Goal: Task Accomplishment & Management: Manage account settings

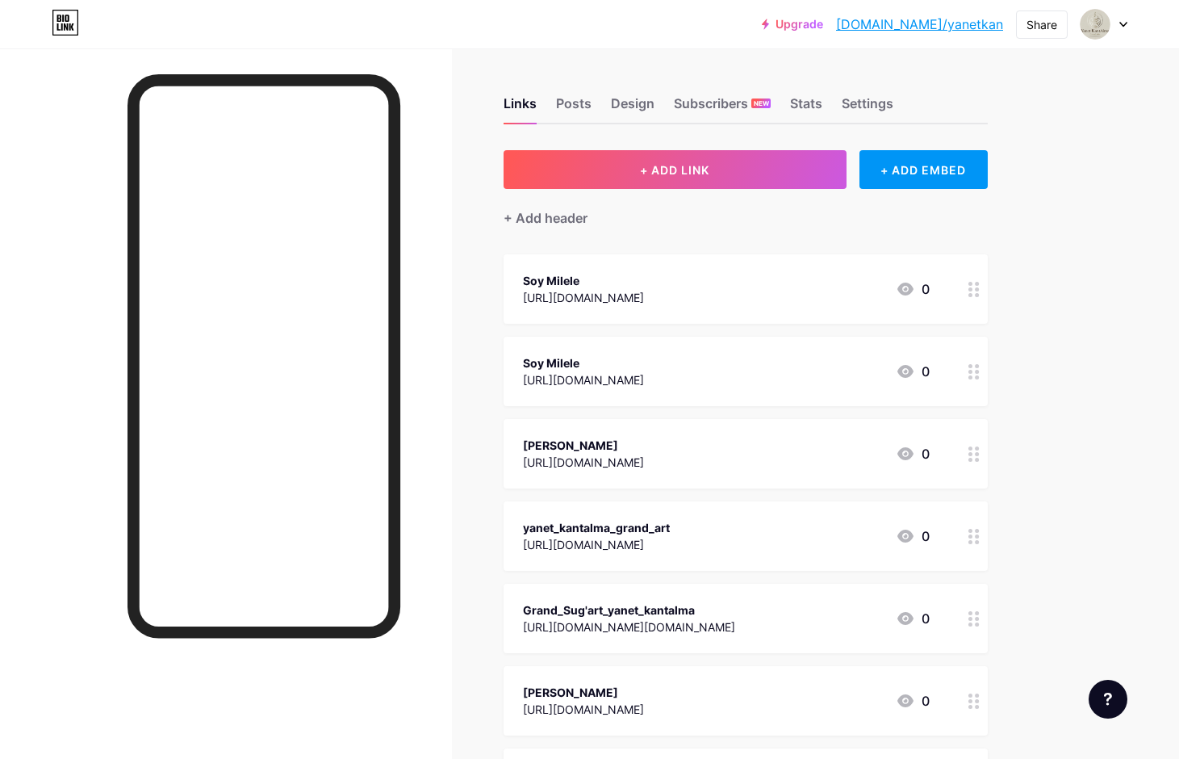
click at [978, 300] on div at bounding box center [974, 288] width 27 height 69
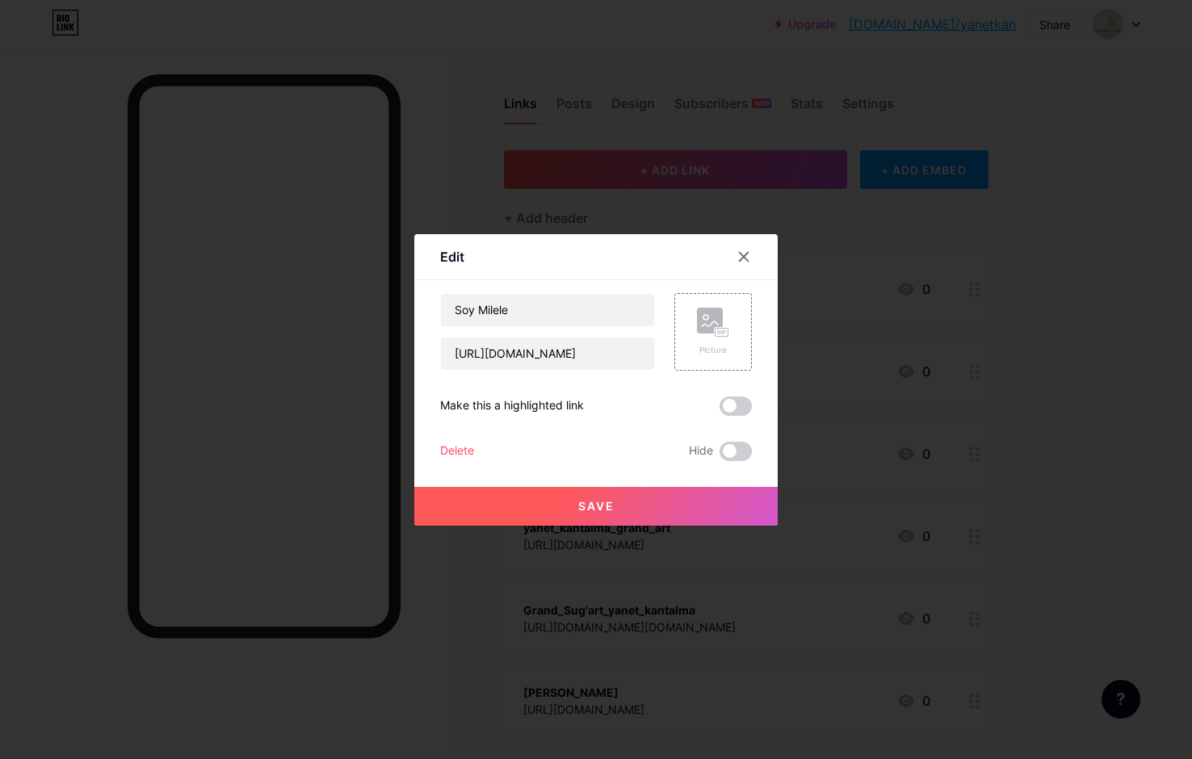
click at [451, 450] on div "Delete" at bounding box center [457, 451] width 34 height 19
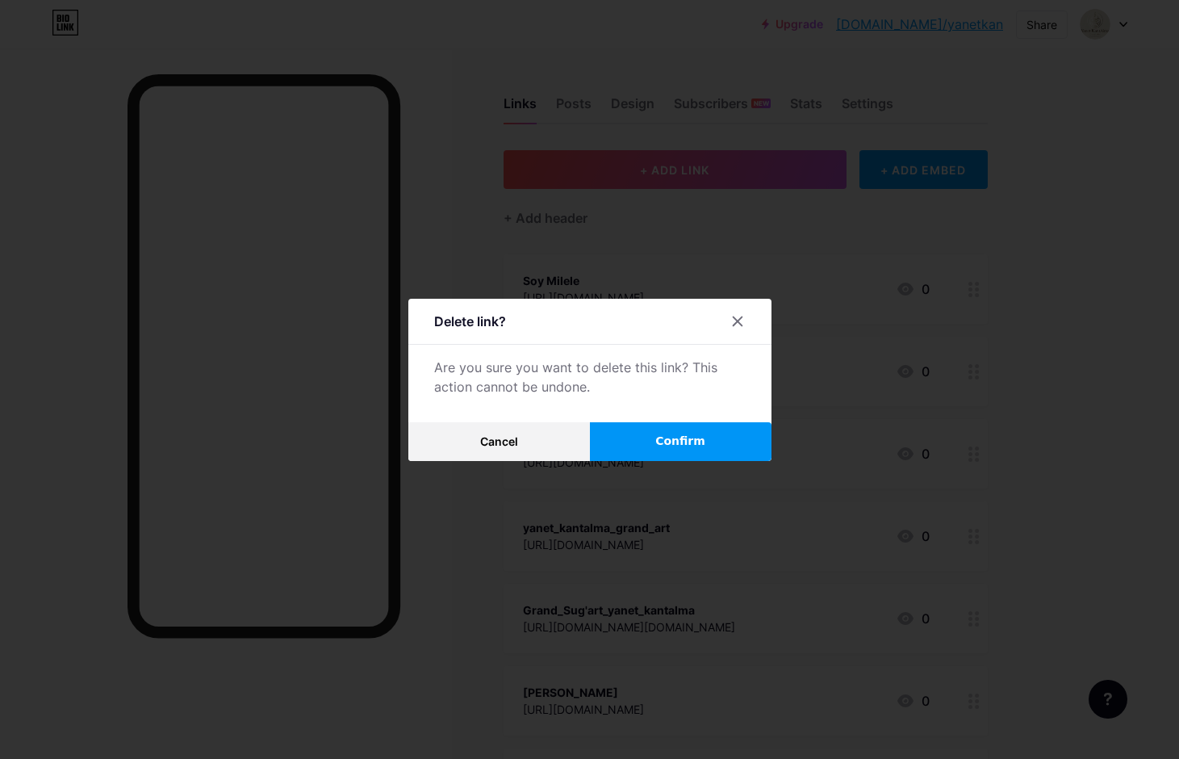
click at [696, 441] on span "Confirm" at bounding box center [681, 441] width 50 height 17
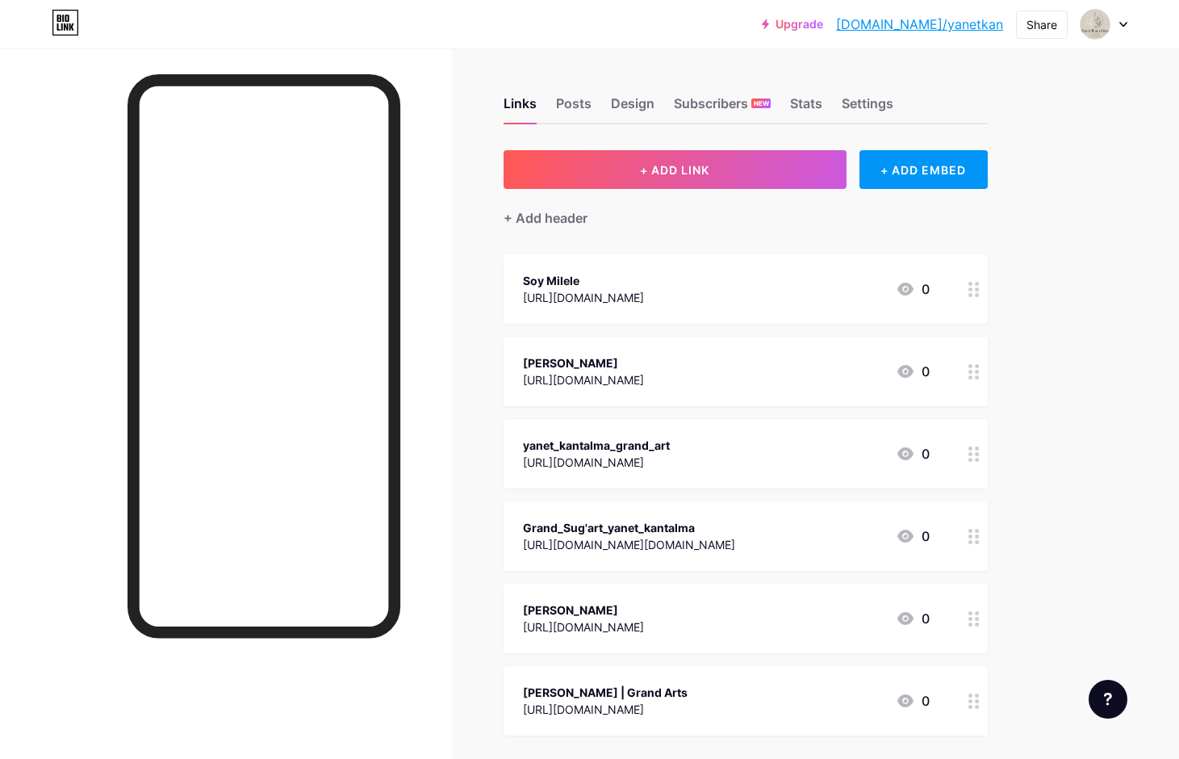
click at [977, 291] on icon at bounding box center [974, 289] width 11 height 15
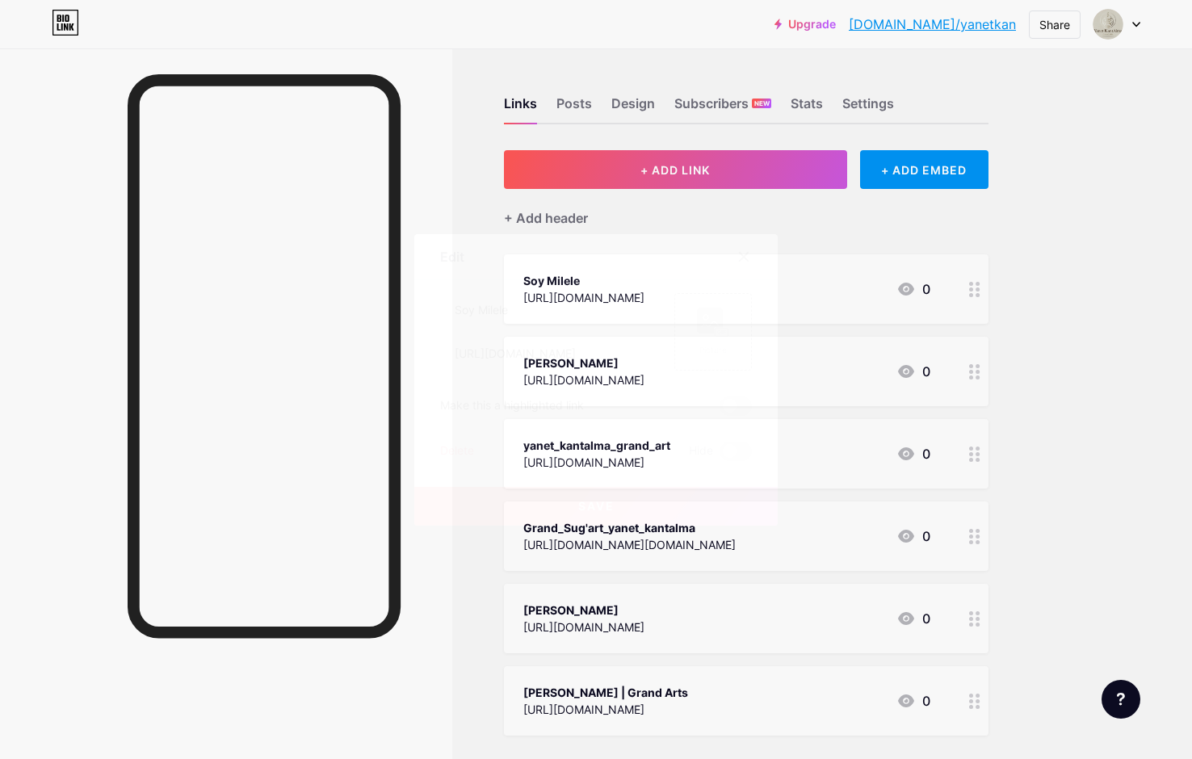
click at [465, 450] on div "Delete" at bounding box center [457, 451] width 34 height 19
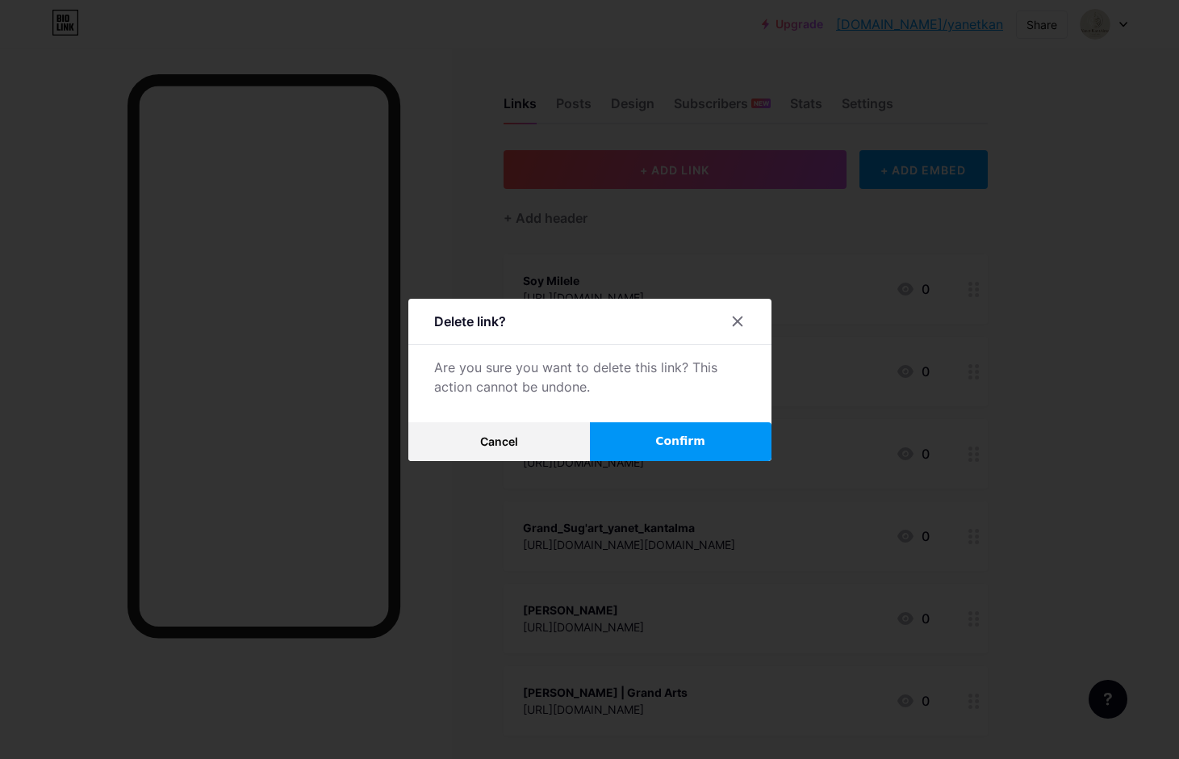
click at [698, 441] on span "Confirm" at bounding box center [681, 441] width 50 height 17
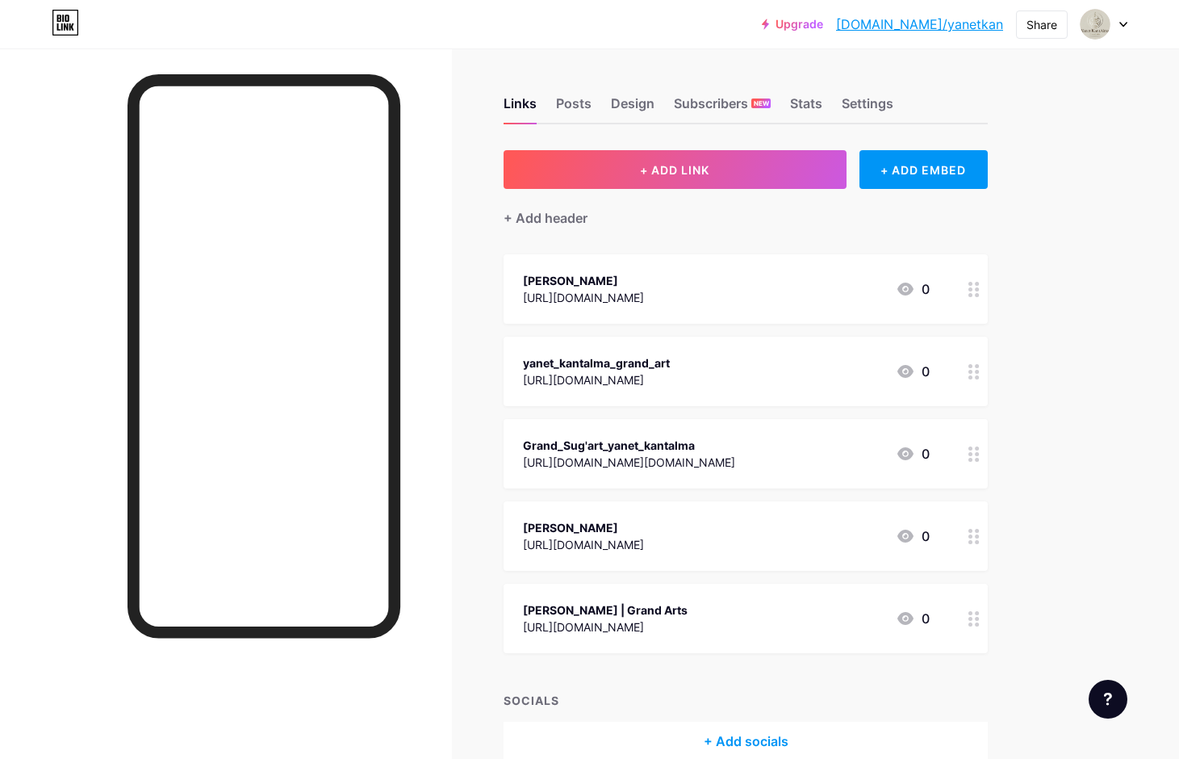
click at [975, 373] on icon at bounding box center [974, 371] width 11 height 15
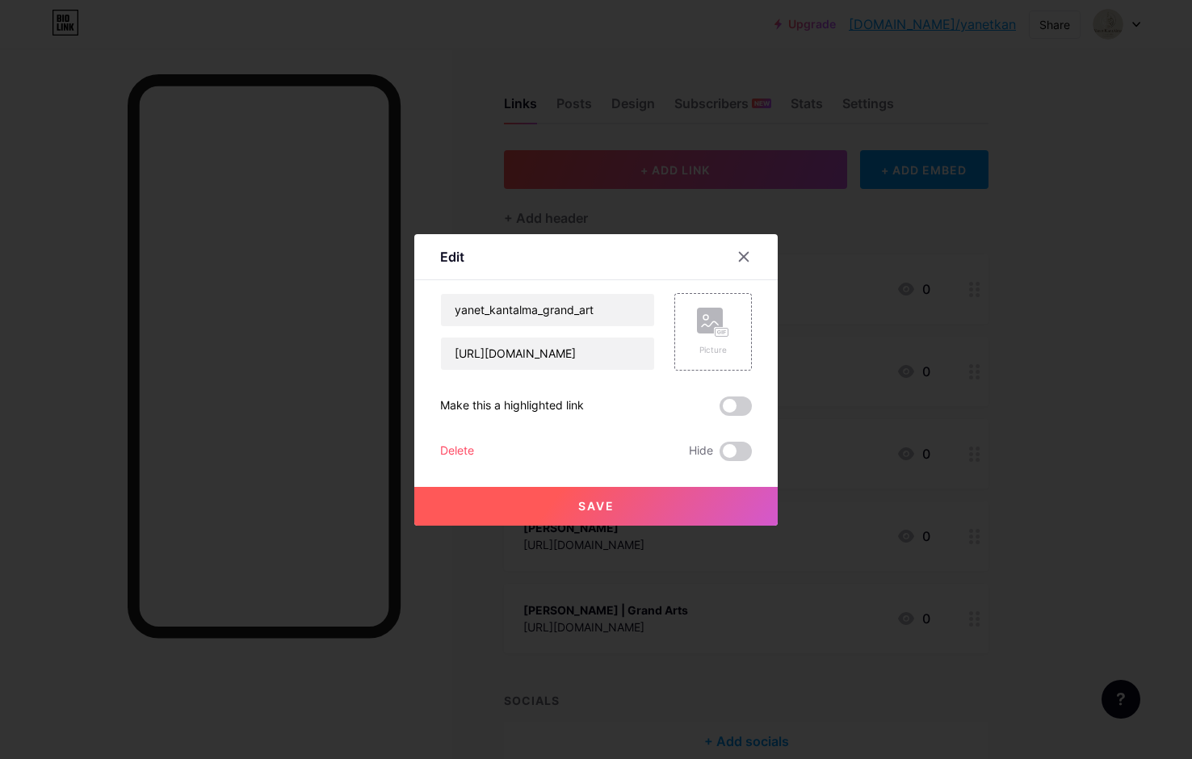
click at [448, 448] on div "Delete" at bounding box center [457, 451] width 34 height 19
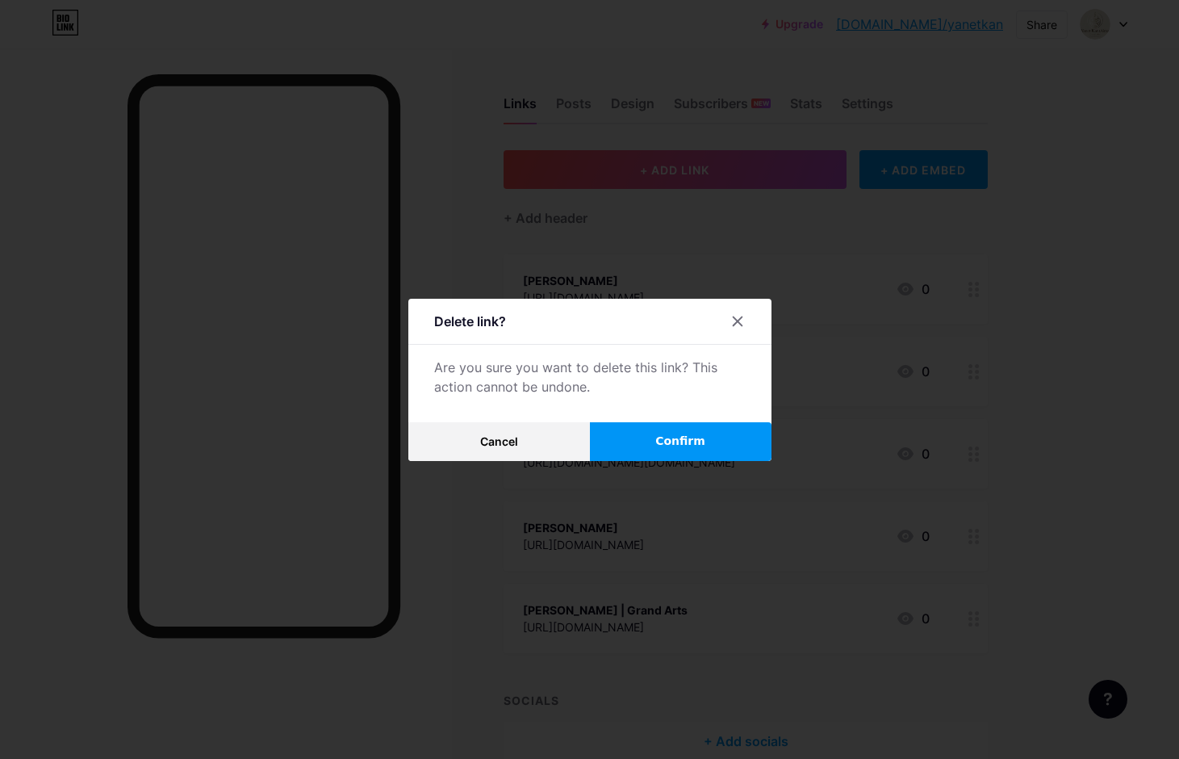
click at [673, 439] on span "Confirm" at bounding box center [681, 441] width 50 height 17
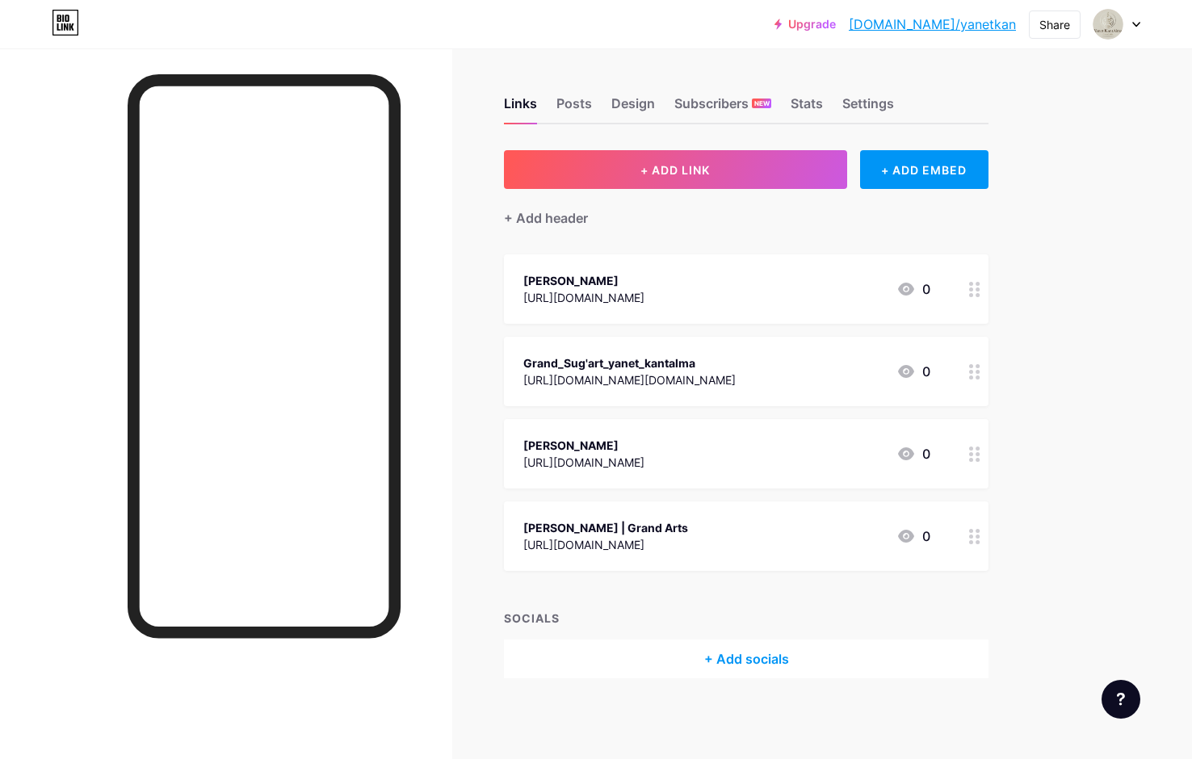
click at [974, 371] on icon at bounding box center [974, 371] width 11 height 15
click at [498, 455] on div "Delete Hide" at bounding box center [596, 451] width 312 height 19
click at [462, 448] on div "Delete" at bounding box center [457, 451] width 34 height 19
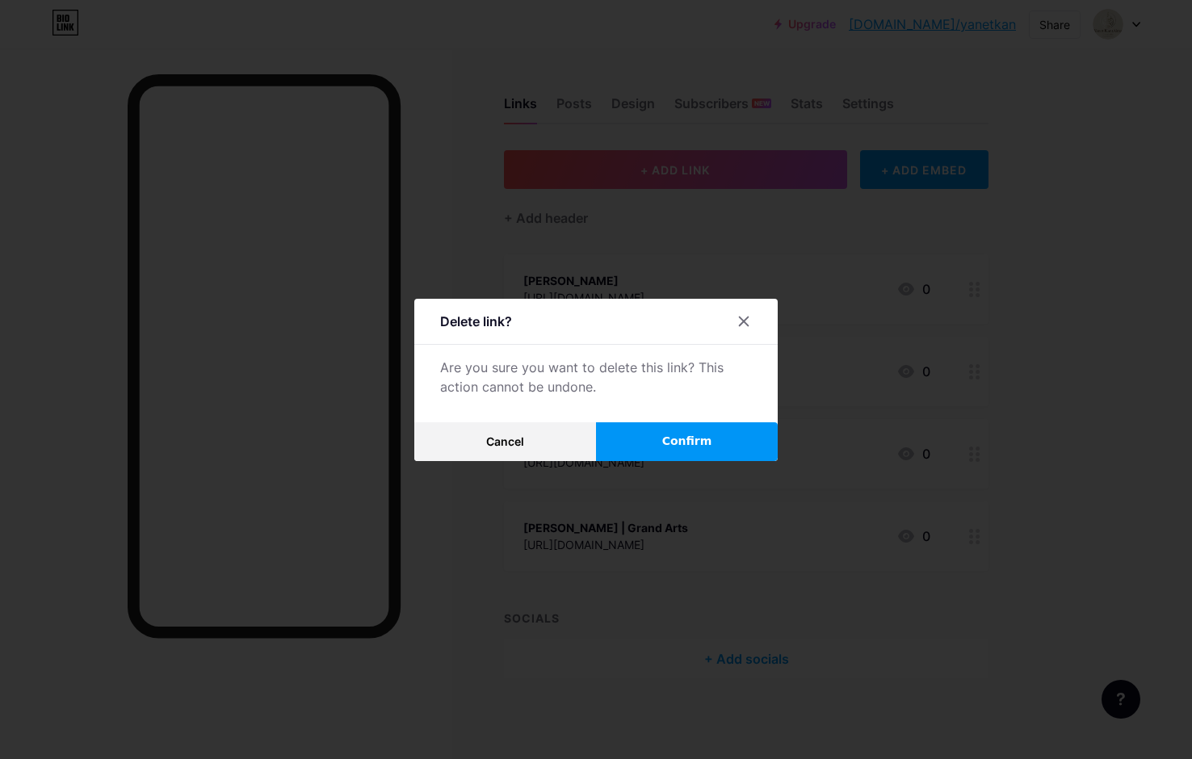
click at [734, 439] on button "Confirm" at bounding box center [687, 441] width 182 height 39
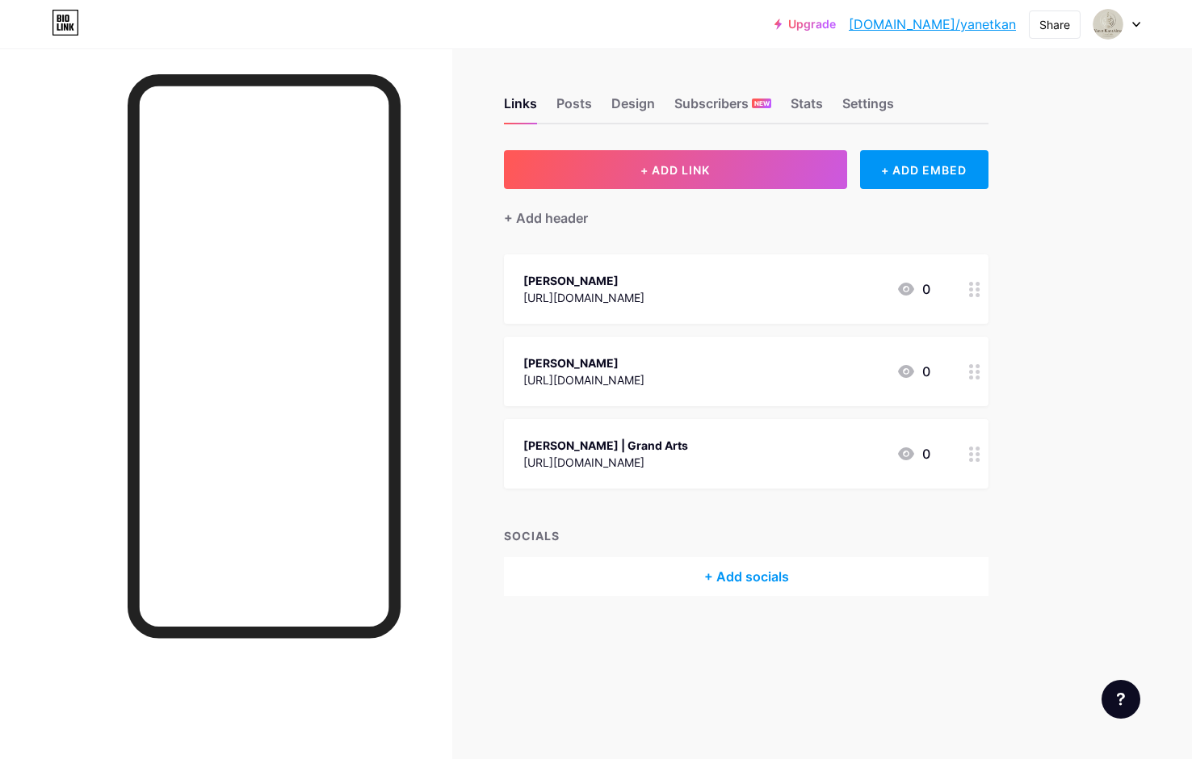
click at [943, 369] on div "[PERSON_NAME] [URL][DOMAIN_NAME] 0" at bounding box center [746, 371] width 484 height 69
click at [450, 444] on div "Delete" at bounding box center [457, 451] width 34 height 19
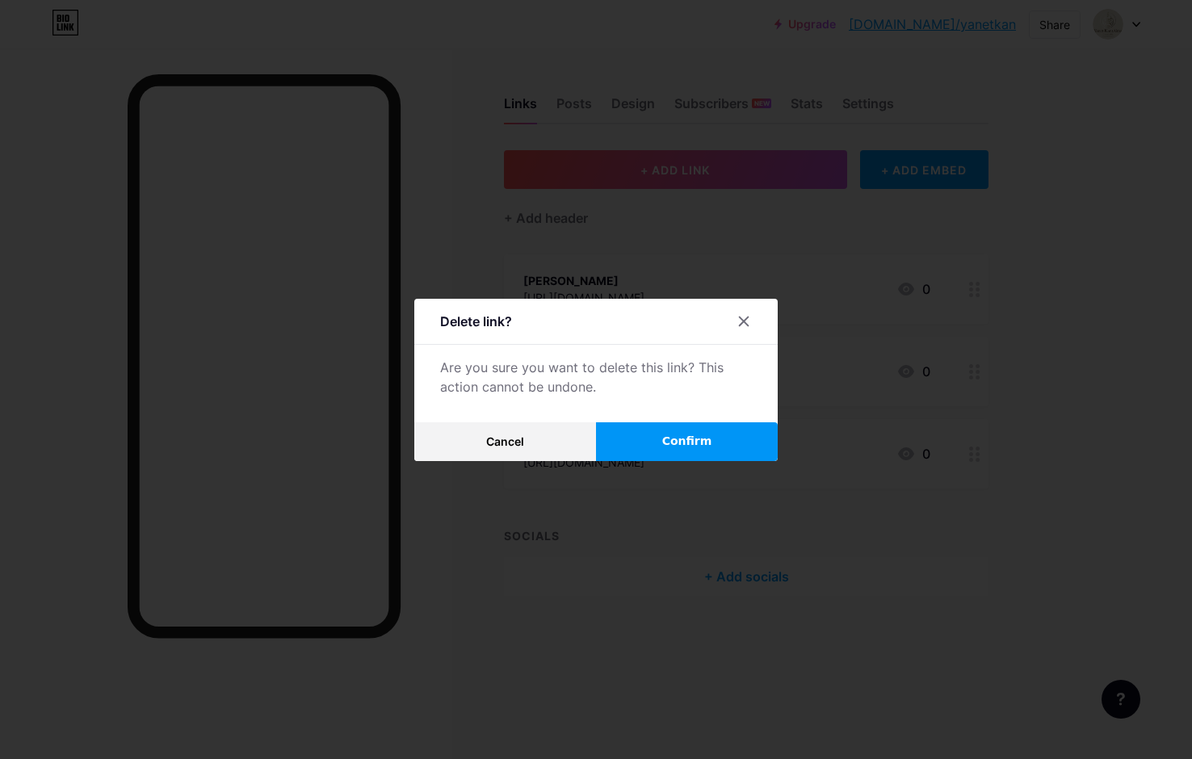
click at [669, 431] on button "Confirm" at bounding box center [687, 441] width 182 height 39
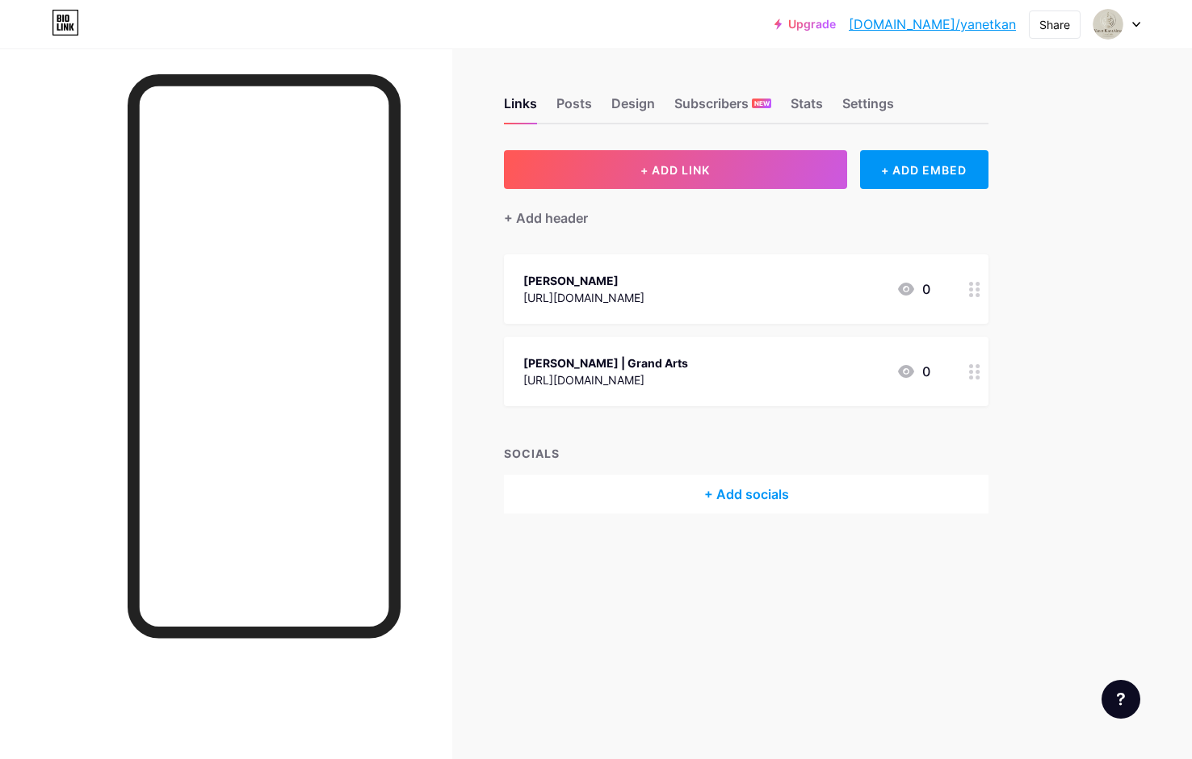
click at [688, 375] on div "[URL][DOMAIN_NAME]" at bounding box center [605, 379] width 165 height 17
click at [447, 447] on div "Delete" at bounding box center [457, 451] width 34 height 19
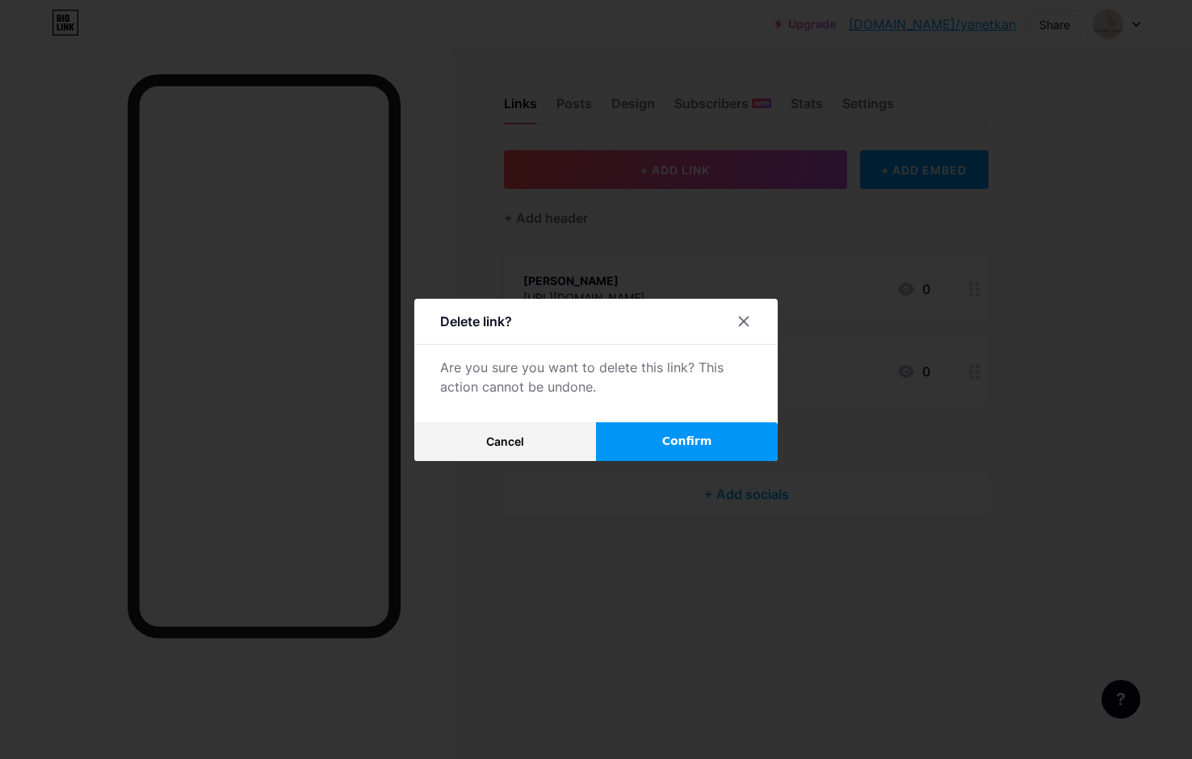
click at [662, 446] on span "Confirm" at bounding box center [687, 441] width 50 height 17
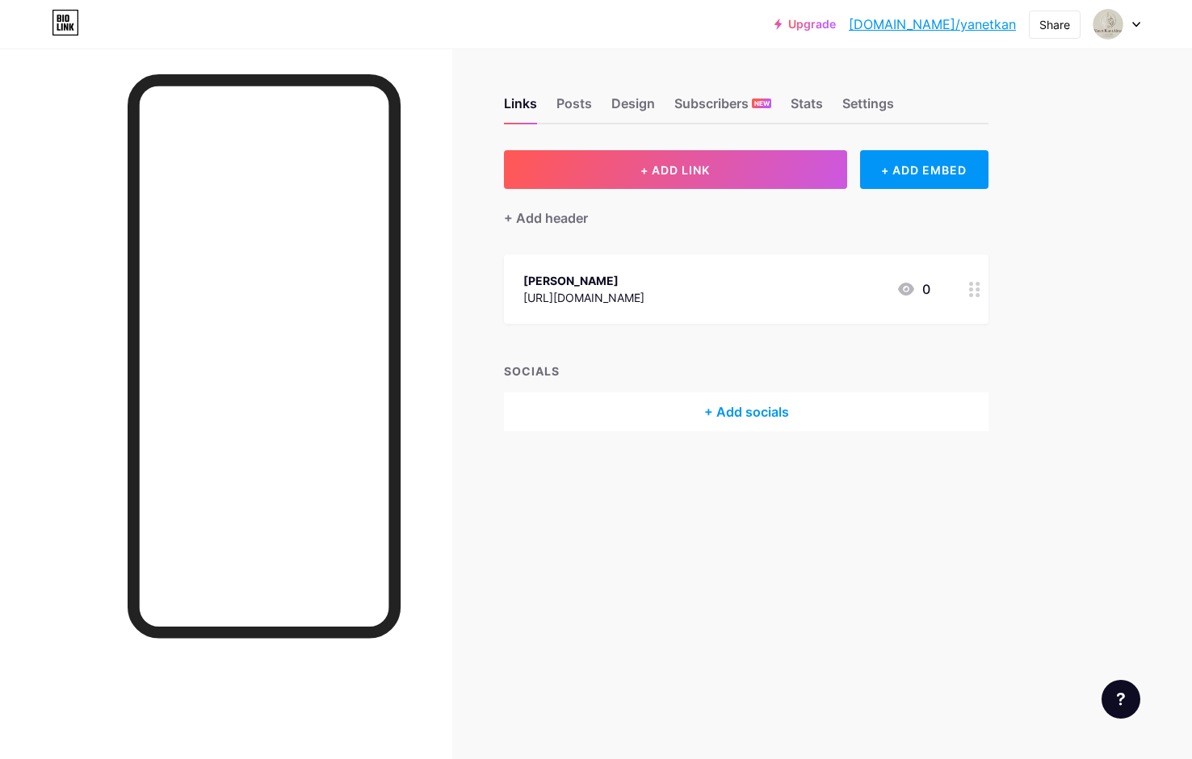
click at [644, 304] on div "[URL][DOMAIN_NAME]" at bounding box center [583, 297] width 121 height 17
click at [865, 366] on div at bounding box center [596, 379] width 1192 height 759
click at [726, 407] on div "+ Add socials" at bounding box center [746, 411] width 484 height 39
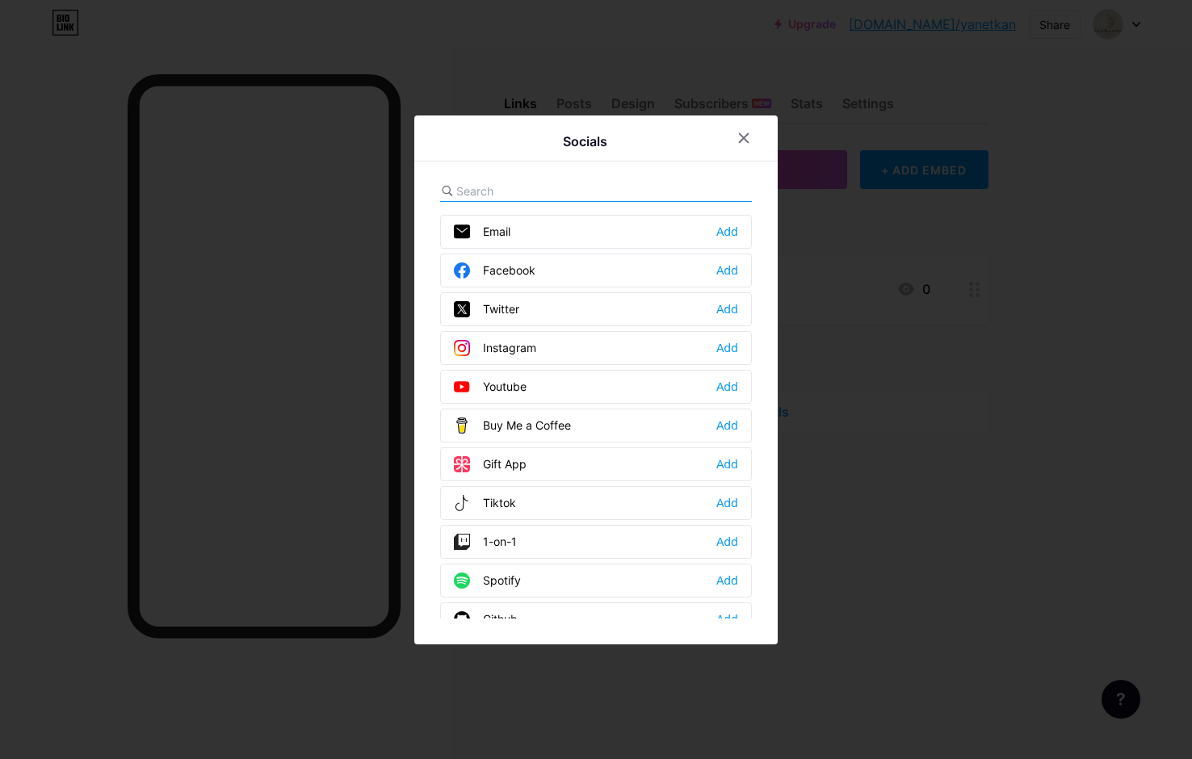
click at [685, 235] on div "Email Add" at bounding box center [596, 232] width 312 height 34
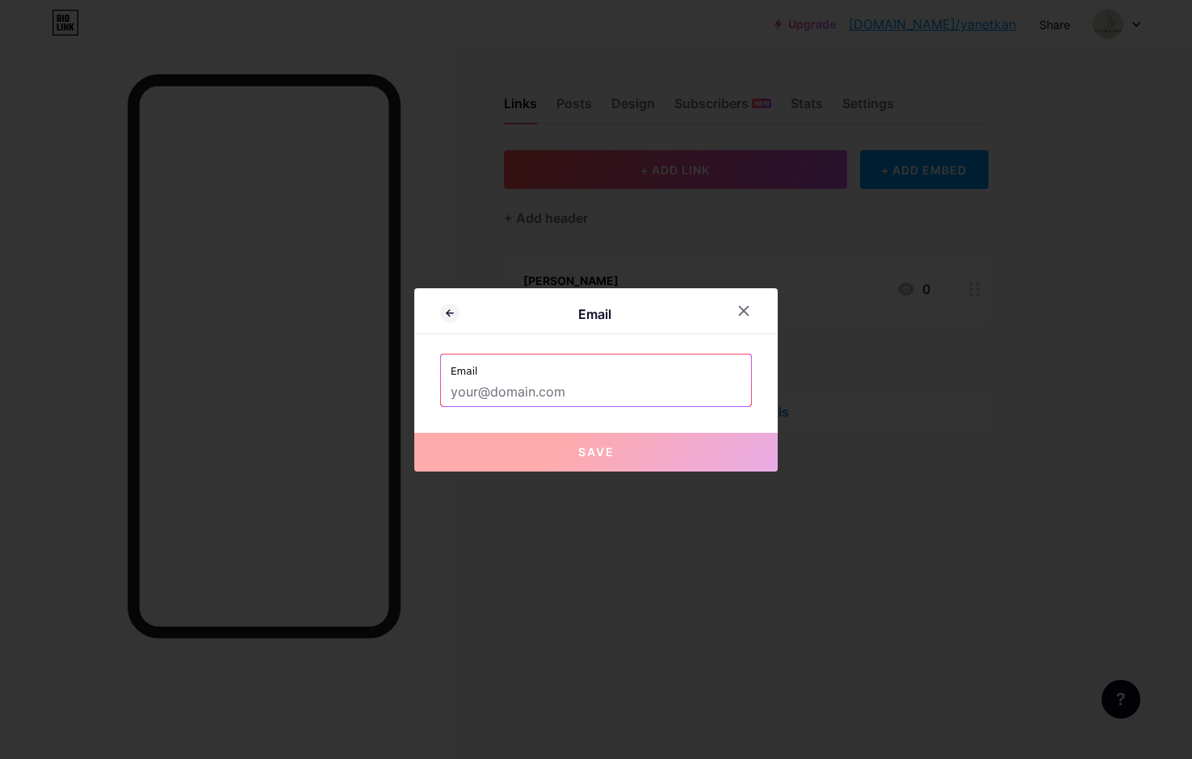
click at [566, 394] on input "text" at bounding box center [595, 392] width 291 height 27
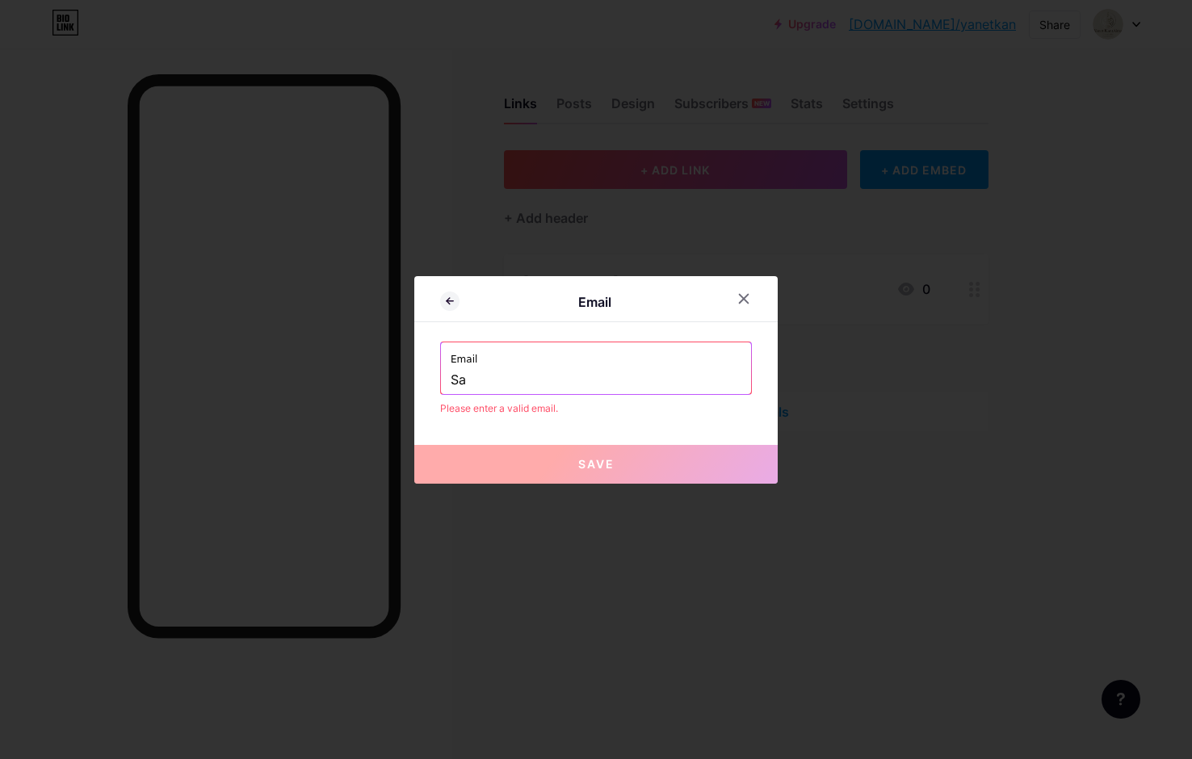
type input "S"
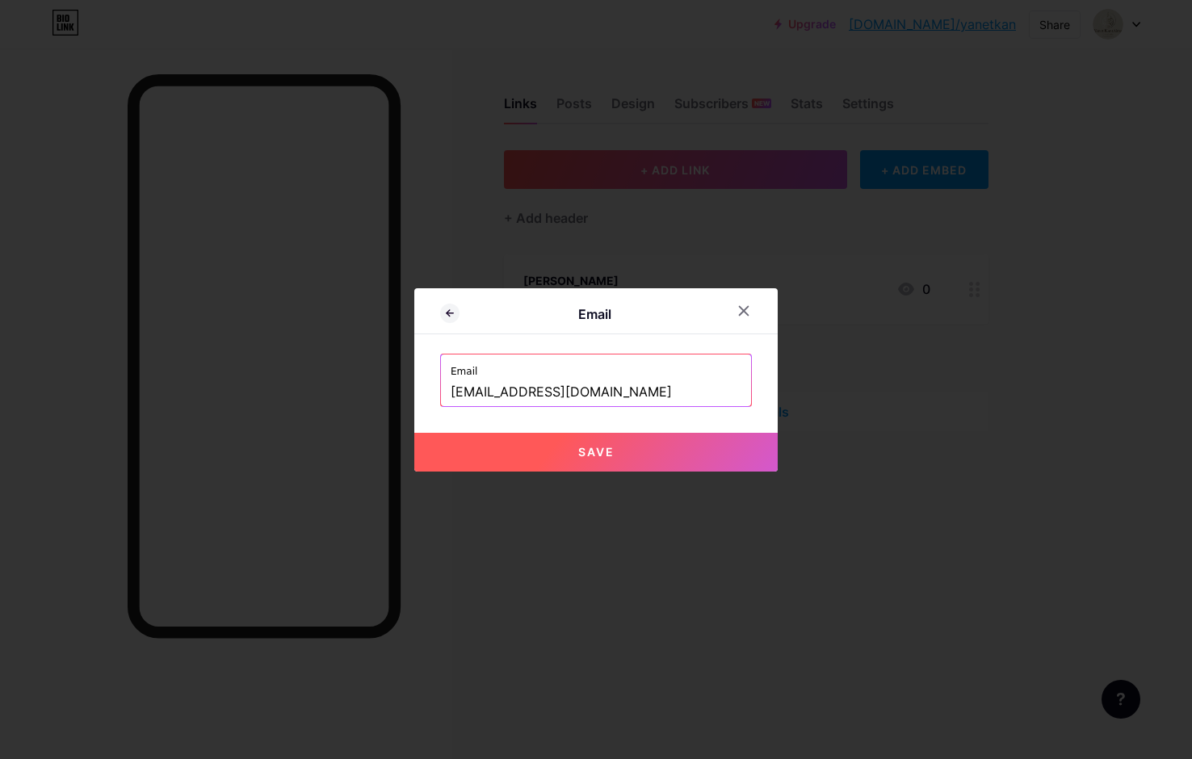
click at [604, 454] on span "Save" at bounding box center [596, 452] width 36 height 14
type input "mailto:[EMAIL_ADDRESS][DOMAIN_NAME]"
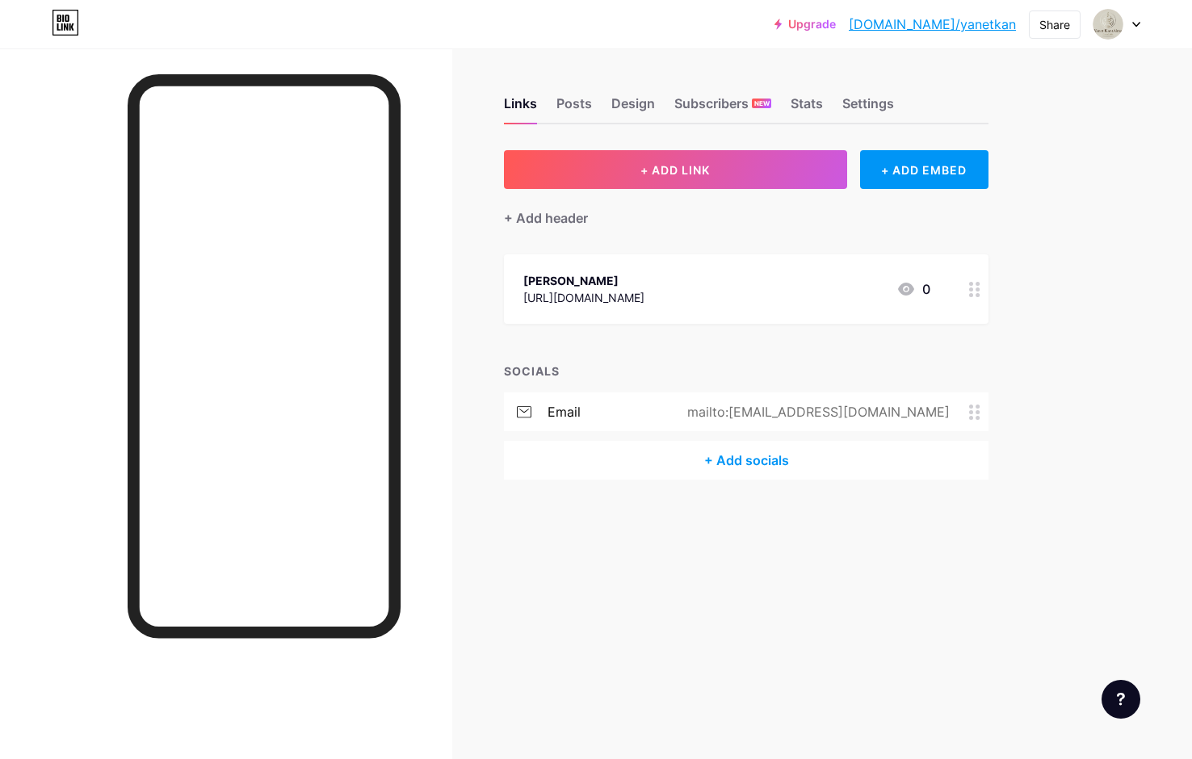
click at [974, 410] on icon at bounding box center [974, 411] width 11 height 15
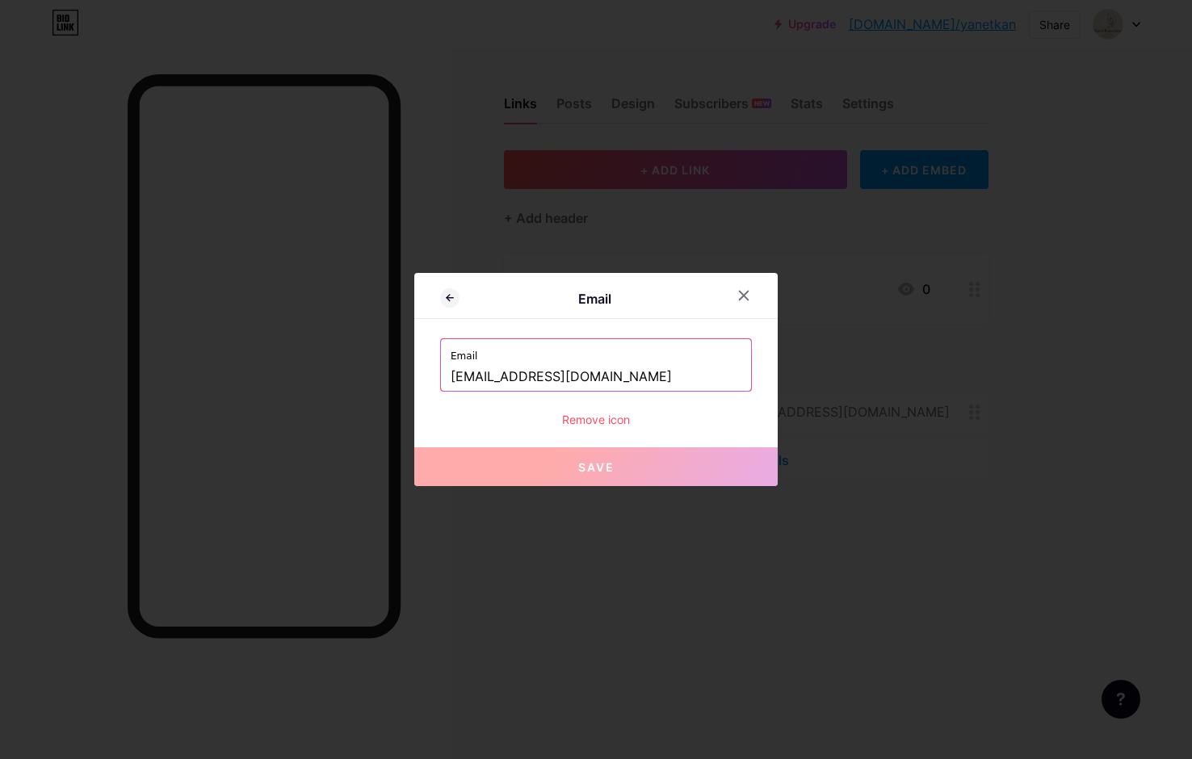
click at [523, 378] on input "[EMAIL_ADDRESS][DOMAIN_NAME]" at bounding box center [595, 376] width 291 height 27
drag, startPoint x: 536, startPoint y: 376, endPoint x: 440, endPoint y: 375, distance: 96.1
click at [441, 375] on div "Email [EMAIL_ADDRESS][DOMAIN_NAME]" at bounding box center [596, 365] width 310 height 52
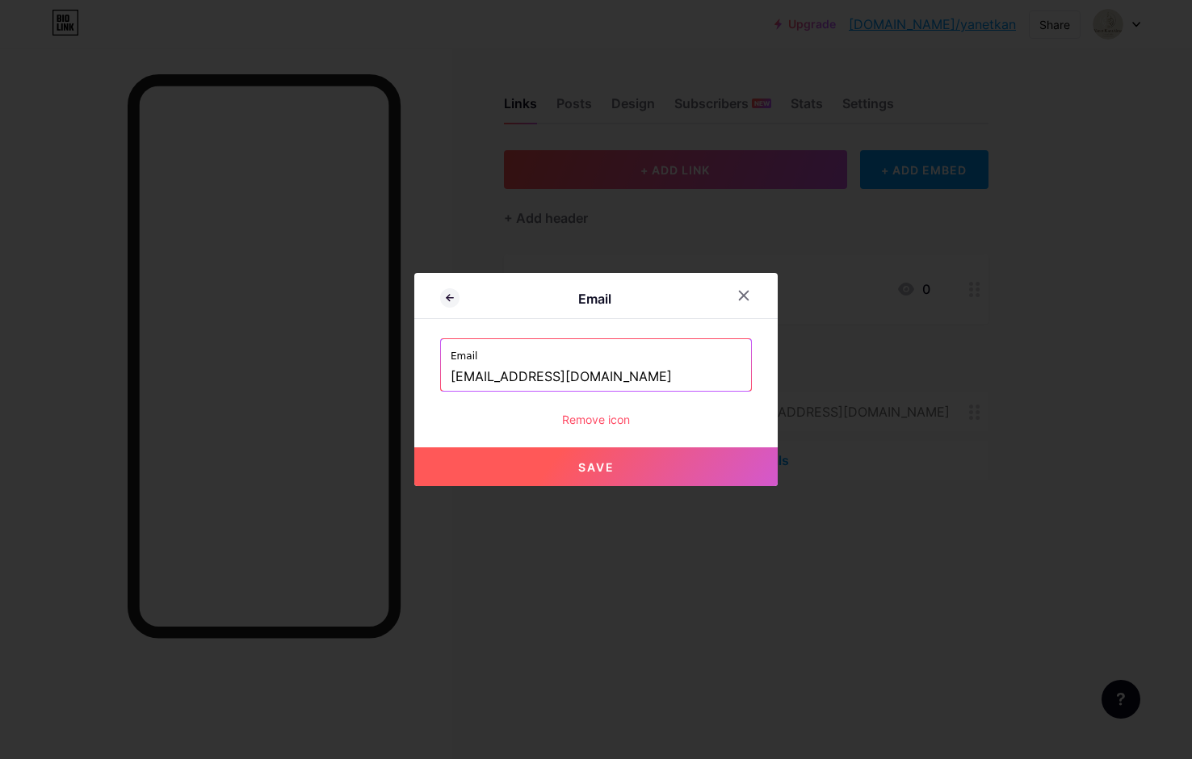
click at [593, 467] on span "Save" at bounding box center [596, 467] width 36 height 14
type input "mailto:[EMAIL_ADDRESS][DOMAIN_NAME]"
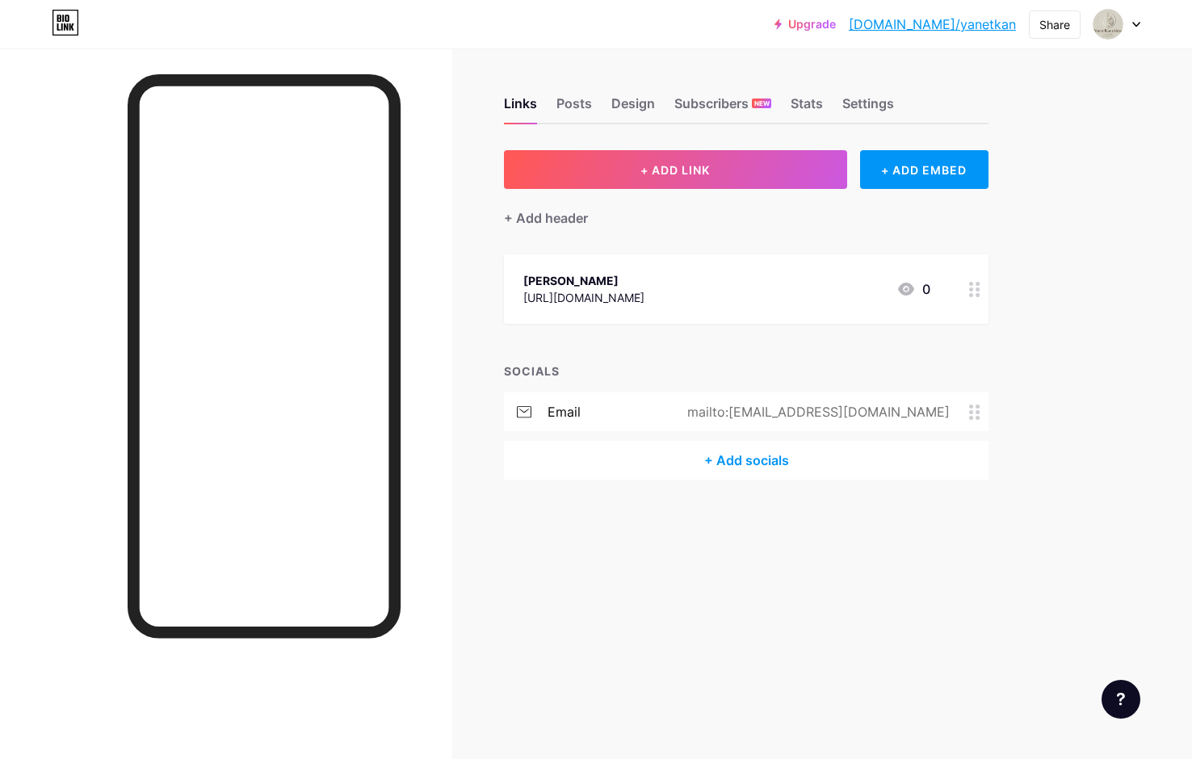
click at [978, 295] on circle at bounding box center [977, 295] width 4 height 4
click at [857, 496] on div at bounding box center [596, 379] width 1192 height 759
click at [735, 465] on div "+ Add socials" at bounding box center [746, 460] width 484 height 39
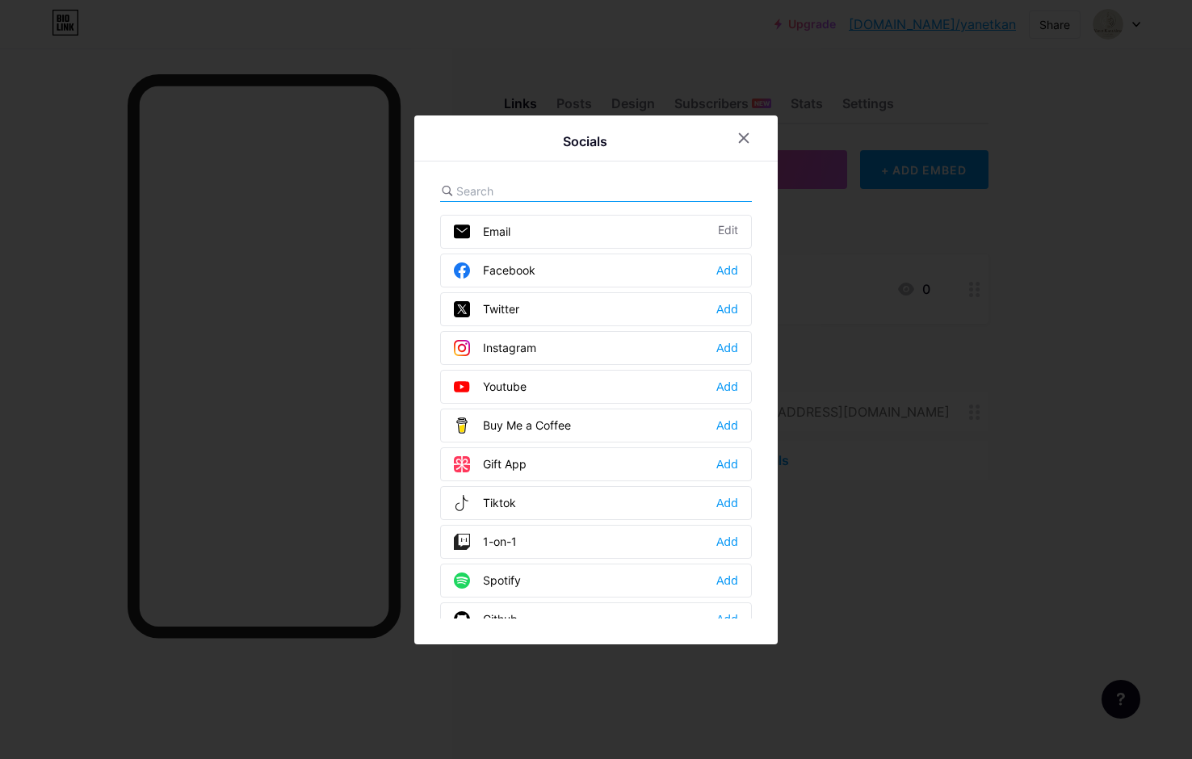
click at [875, 347] on div at bounding box center [596, 379] width 1192 height 759
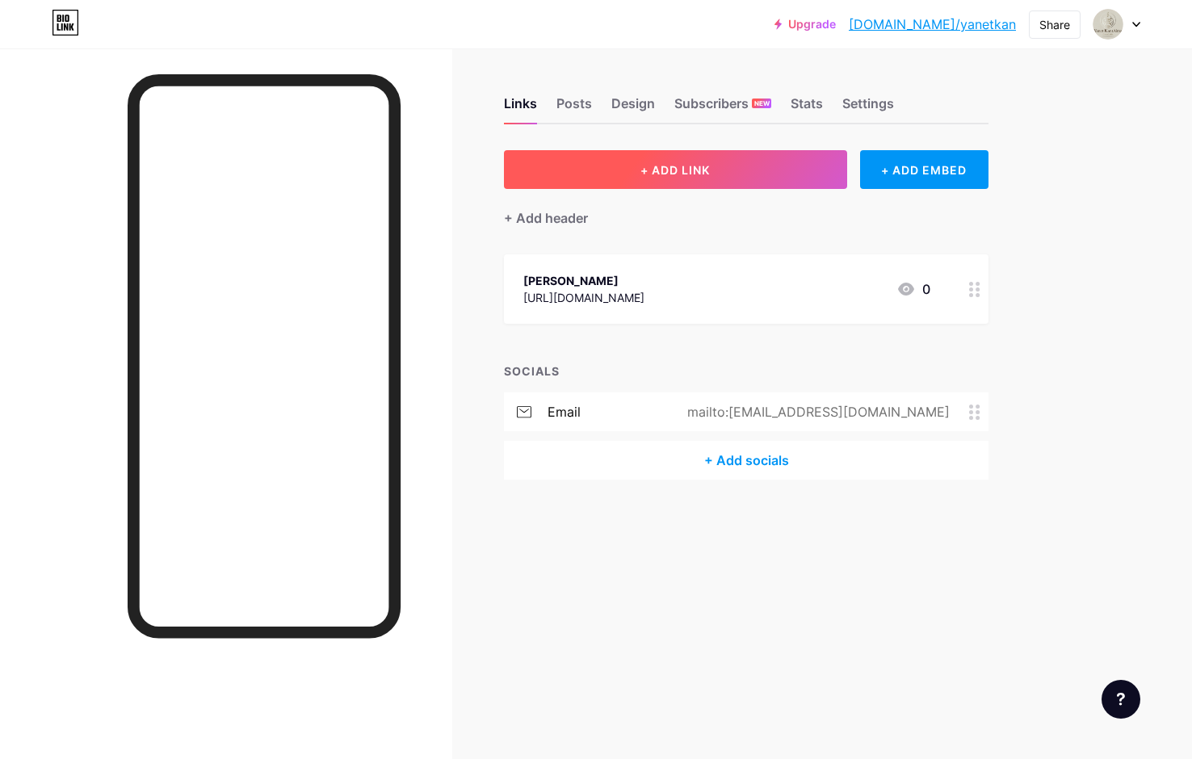
click at [784, 166] on button "+ ADD LINK" at bounding box center [675, 169] width 343 height 39
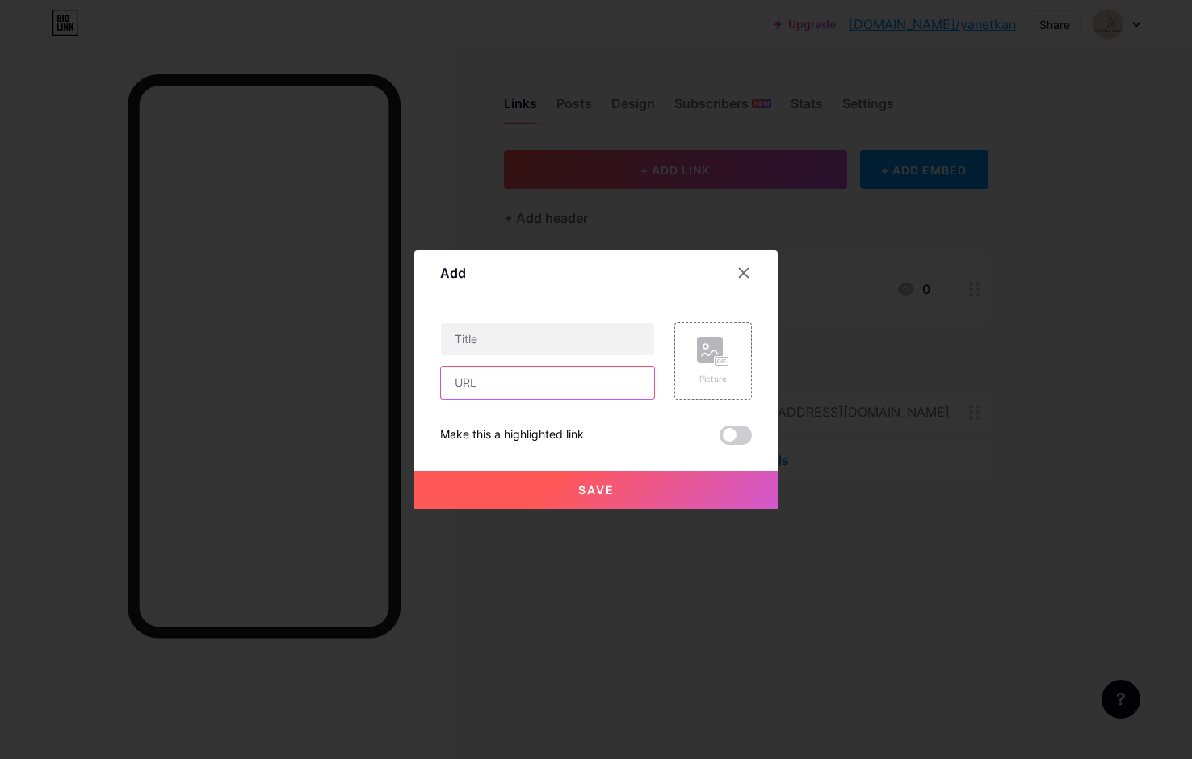
paste input "[URL][DOMAIN_NAME]"
type input "[URL][DOMAIN_NAME]"
click at [510, 341] on input "text" at bounding box center [547, 339] width 213 height 32
type input "Grand Sug'art by [PERSON_NAME]"
click at [590, 479] on button "Save" at bounding box center [595, 490] width 363 height 39
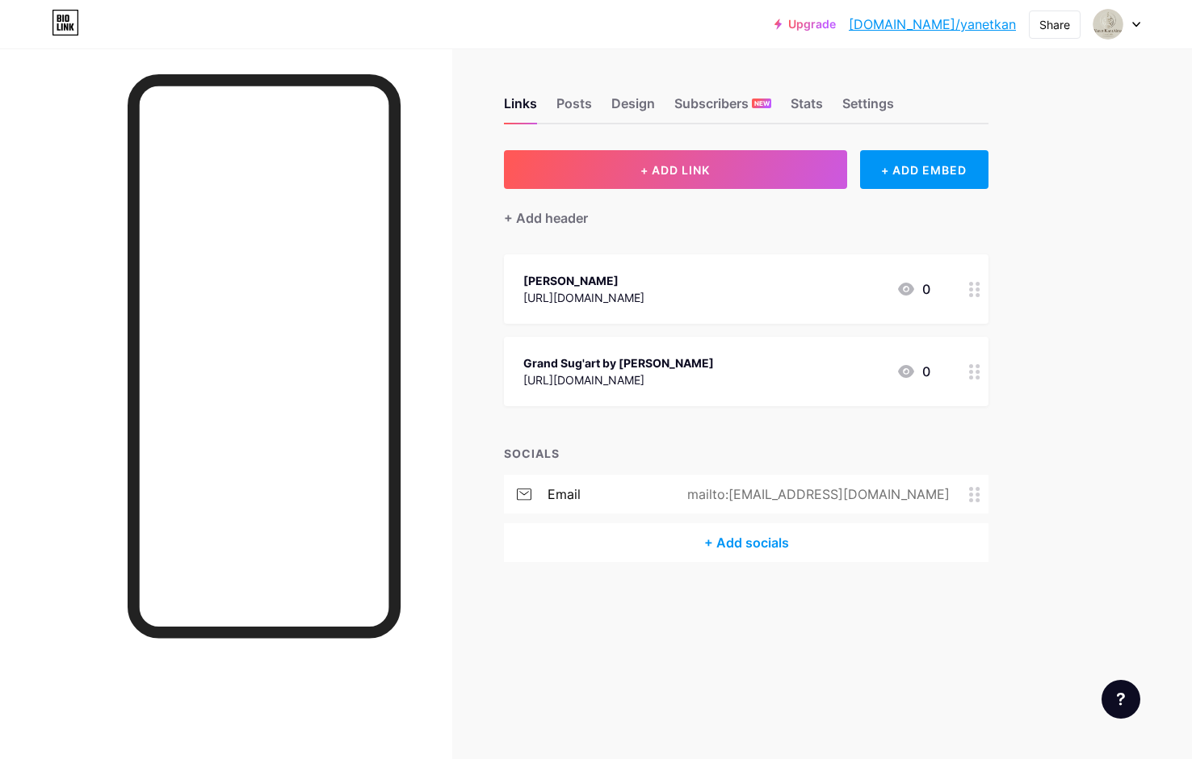
click at [1098, 263] on div "Upgrade [DOMAIN_NAME]/yanetk... [DOMAIN_NAME]/yanetkan Share Switch accounts [P…" at bounding box center [596, 379] width 1192 height 759
click at [971, 374] on icon at bounding box center [974, 371] width 11 height 15
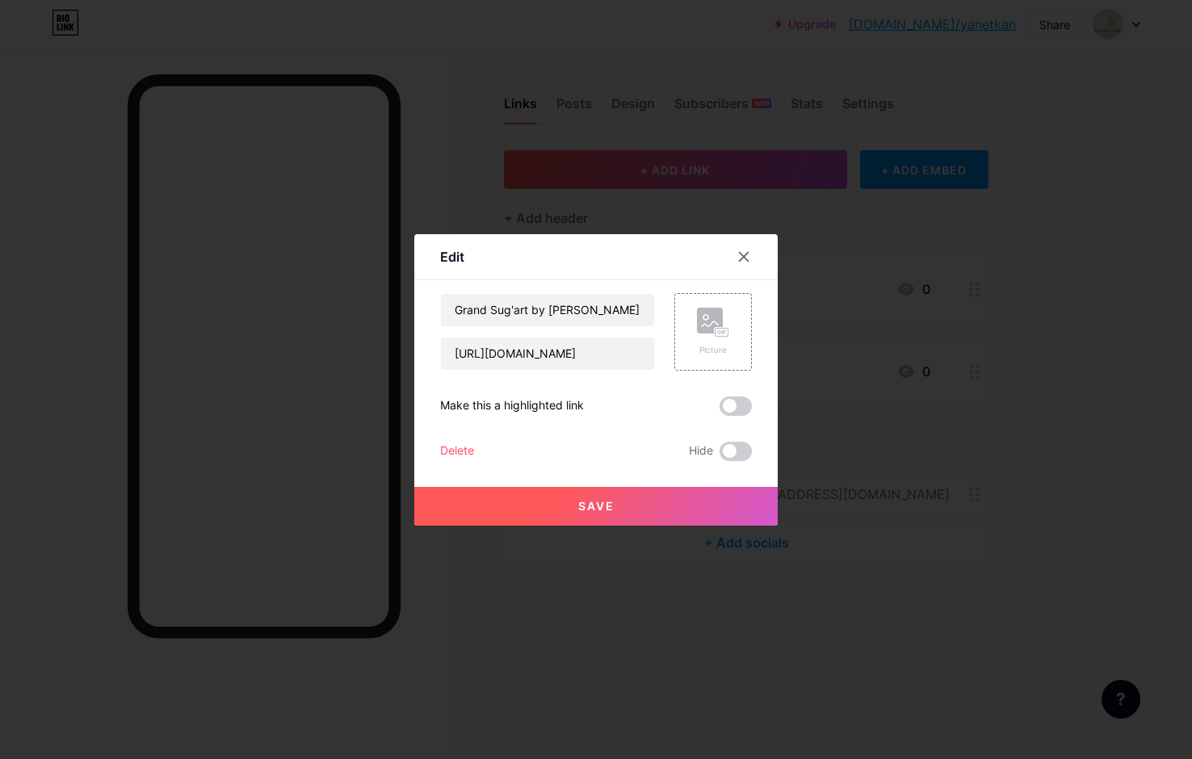
click at [453, 450] on div "Delete" at bounding box center [457, 451] width 34 height 19
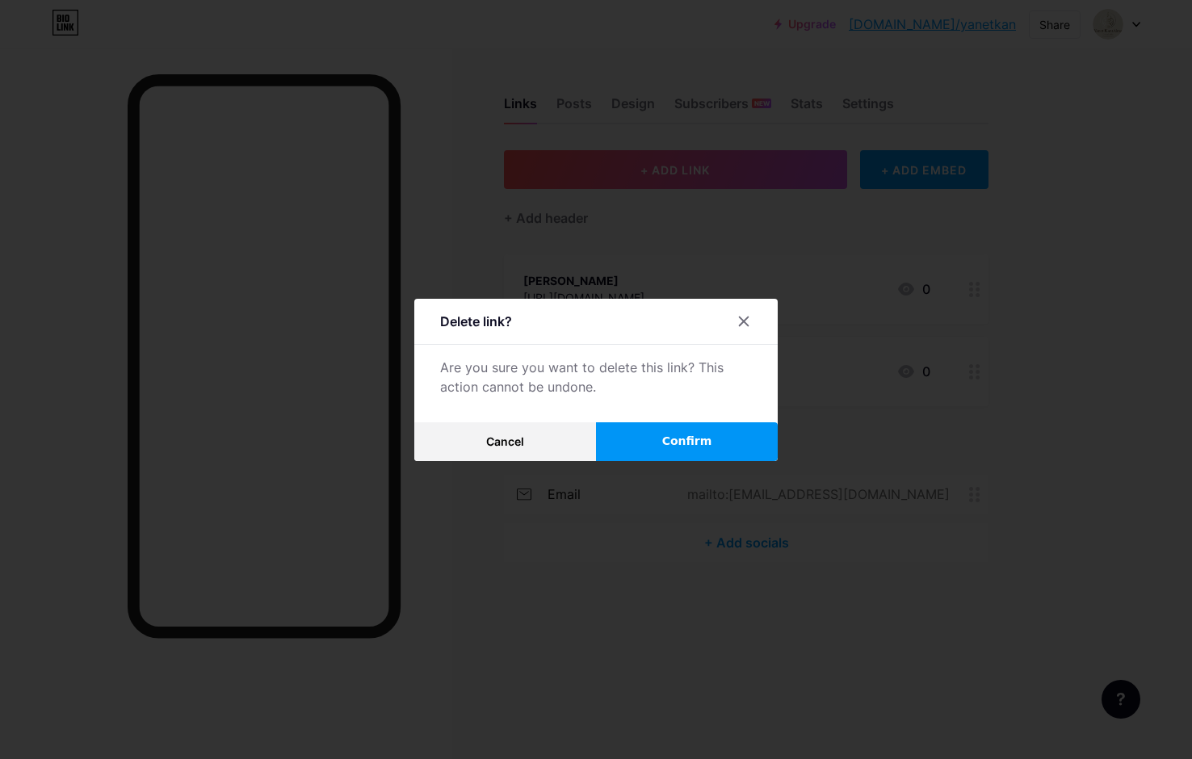
click at [674, 442] on span "Confirm" at bounding box center [687, 441] width 50 height 17
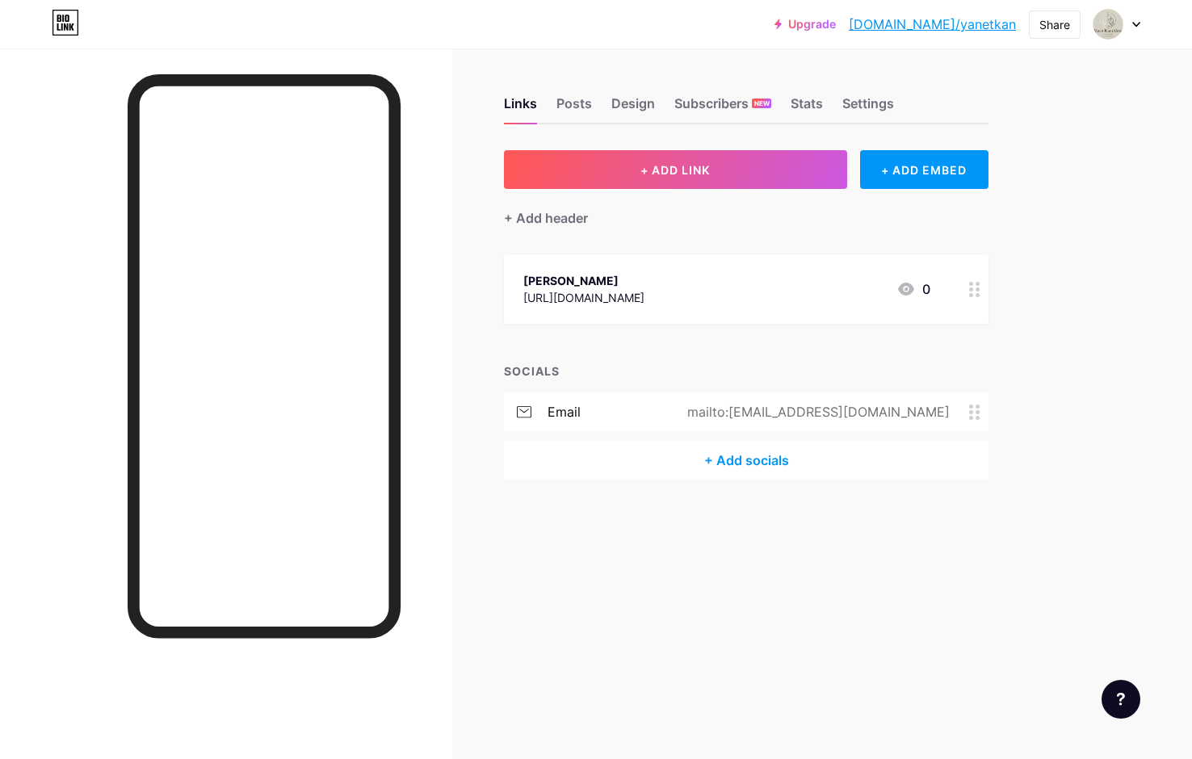
click at [974, 289] on icon at bounding box center [974, 289] width 11 height 15
click at [453, 455] on div "Delete" at bounding box center [457, 451] width 34 height 19
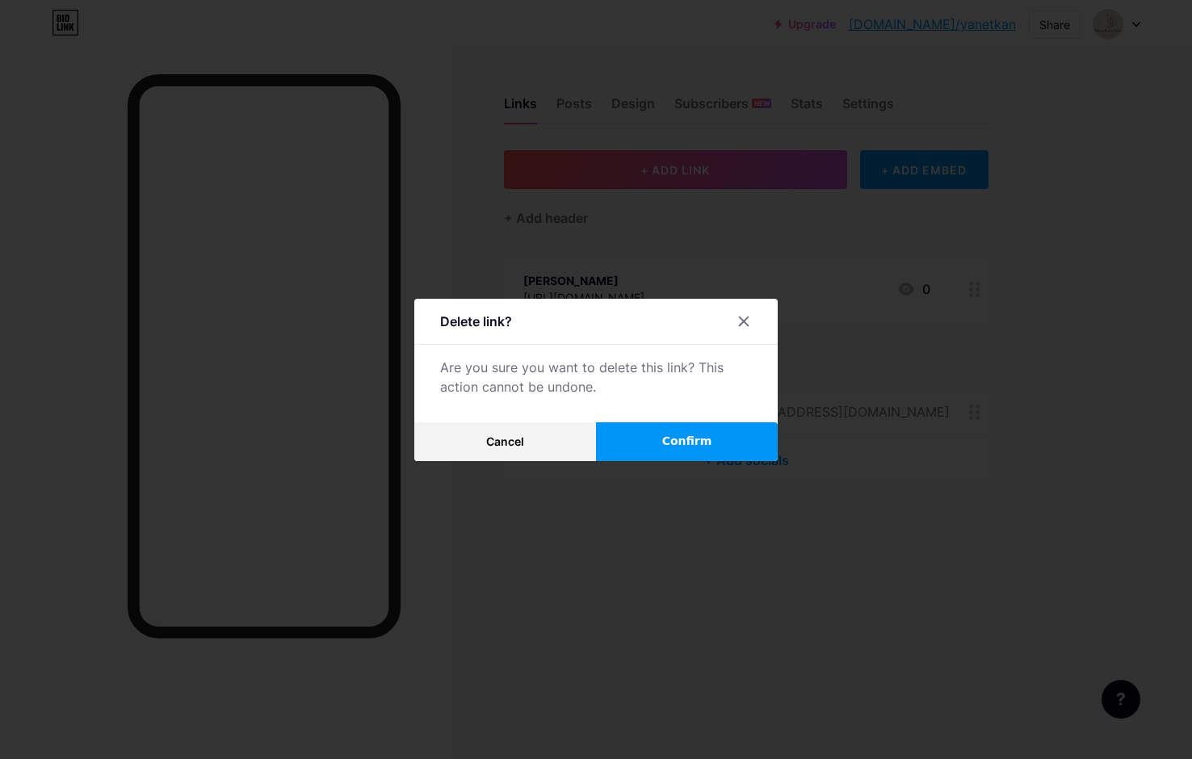
click at [681, 446] on span "Confirm" at bounding box center [687, 441] width 50 height 17
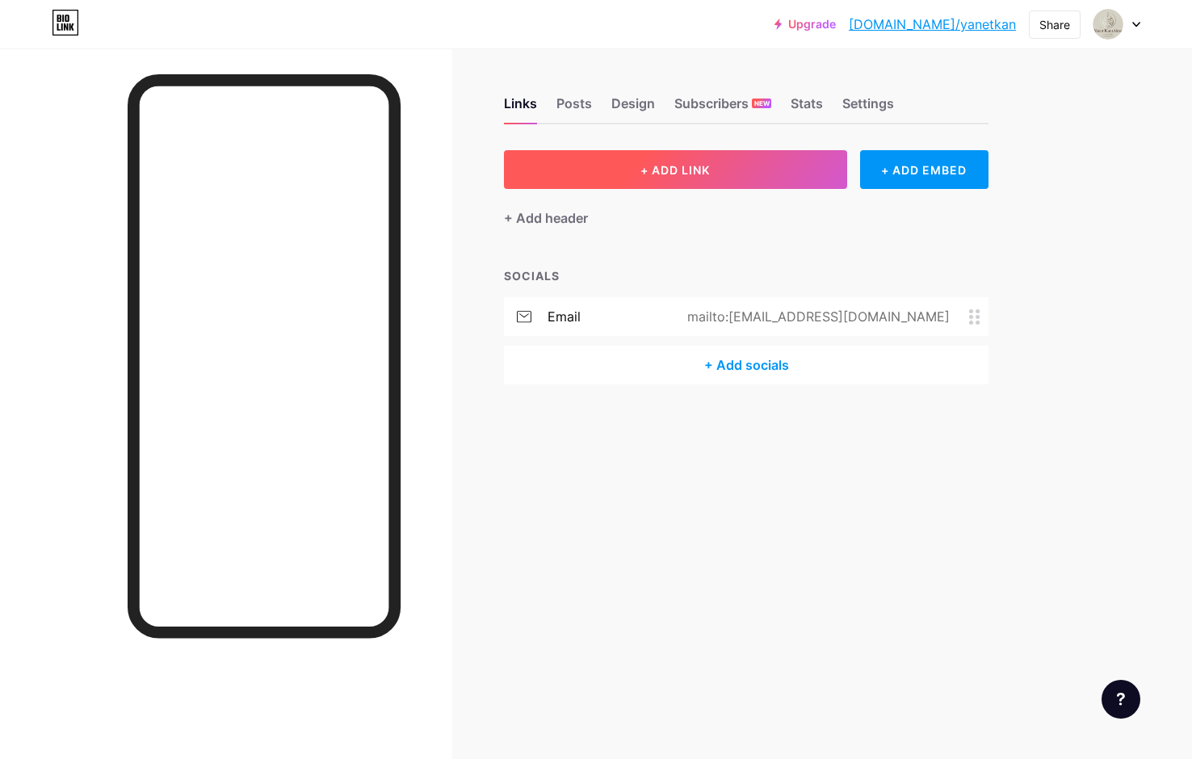
click at [708, 166] on span "+ ADD LINK" at bounding box center [674, 170] width 69 height 14
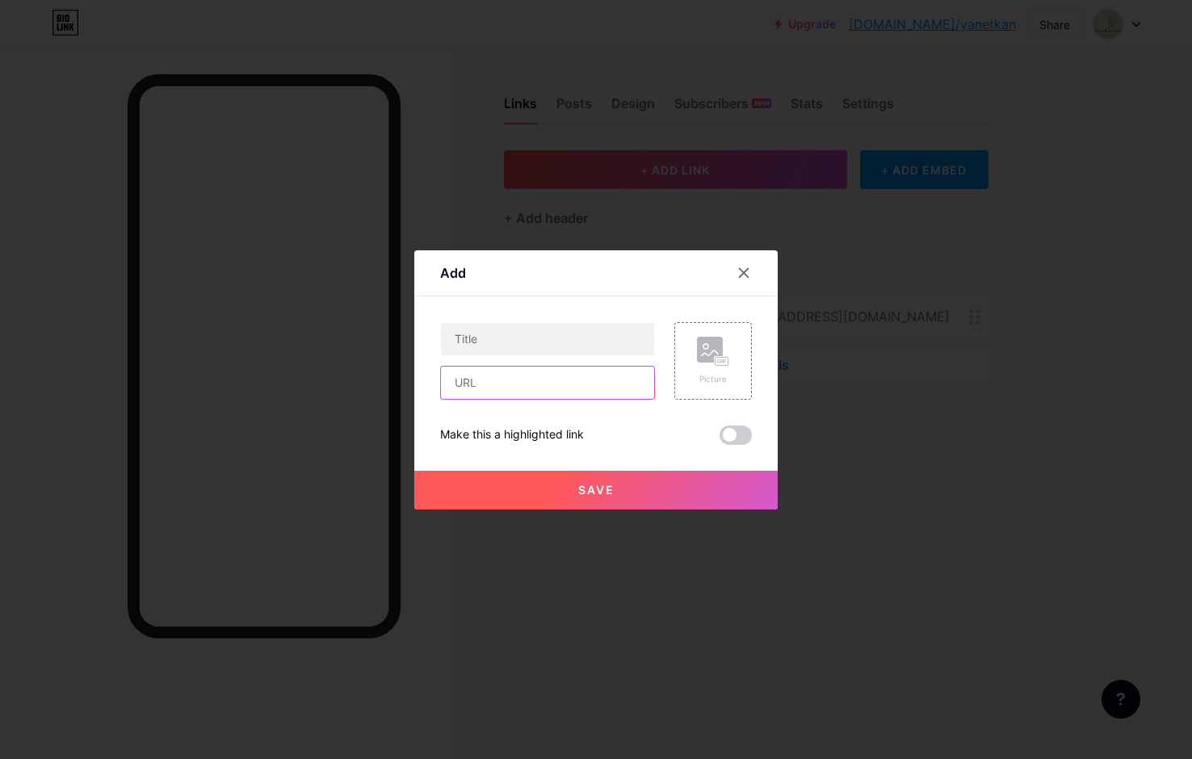
paste input "[URL][DOMAIN_NAME]"
type input "[URL][DOMAIN_NAME]"
click at [576, 333] on input "text" at bounding box center [547, 339] width 213 height 32
type input "[PERSON_NAME]"
click at [597, 488] on span "Save" at bounding box center [596, 490] width 36 height 14
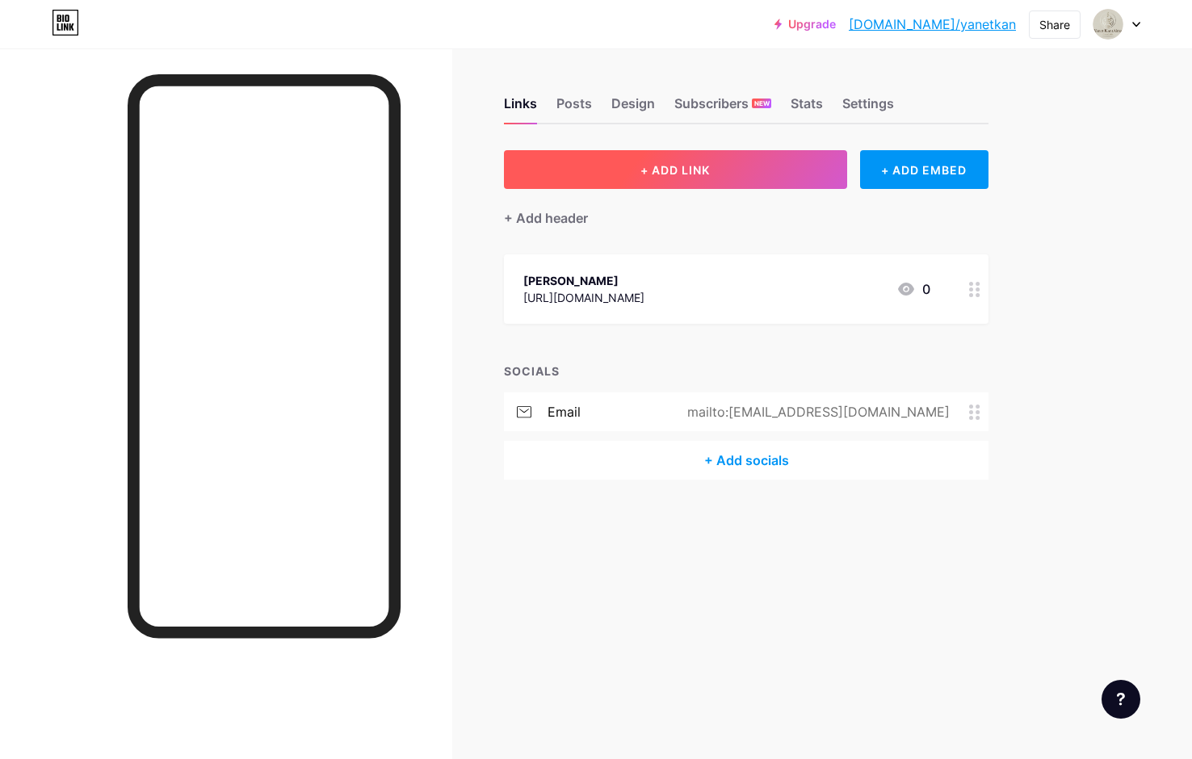
click at [711, 166] on button "+ ADD LINK" at bounding box center [675, 169] width 343 height 39
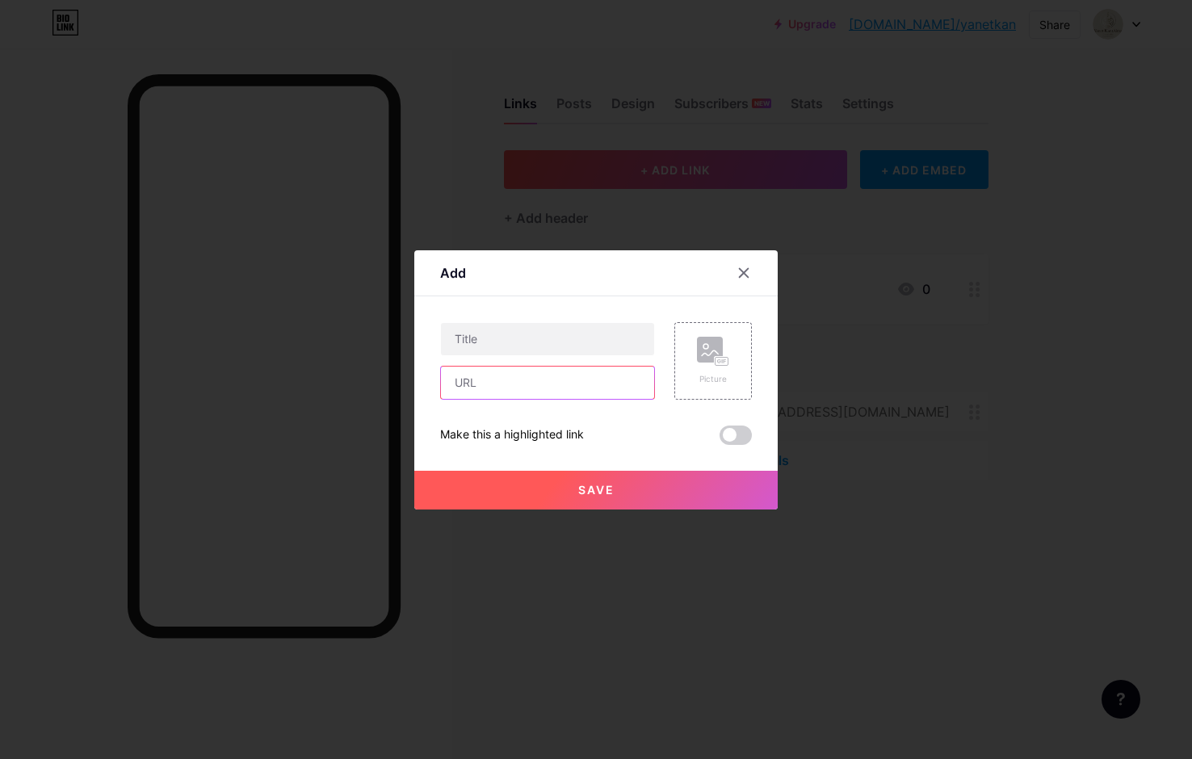
paste input "[URL][DOMAIN_NAME][DOMAIN_NAME]"
type input "[URL][DOMAIN_NAME][DOMAIN_NAME]"
click at [543, 333] on input "text" at bounding box center [547, 339] width 213 height 32
type input "Grand Sug'art"
click at [590, 489] on span "Save" at bounding box center [596, 490] width 36 height 14
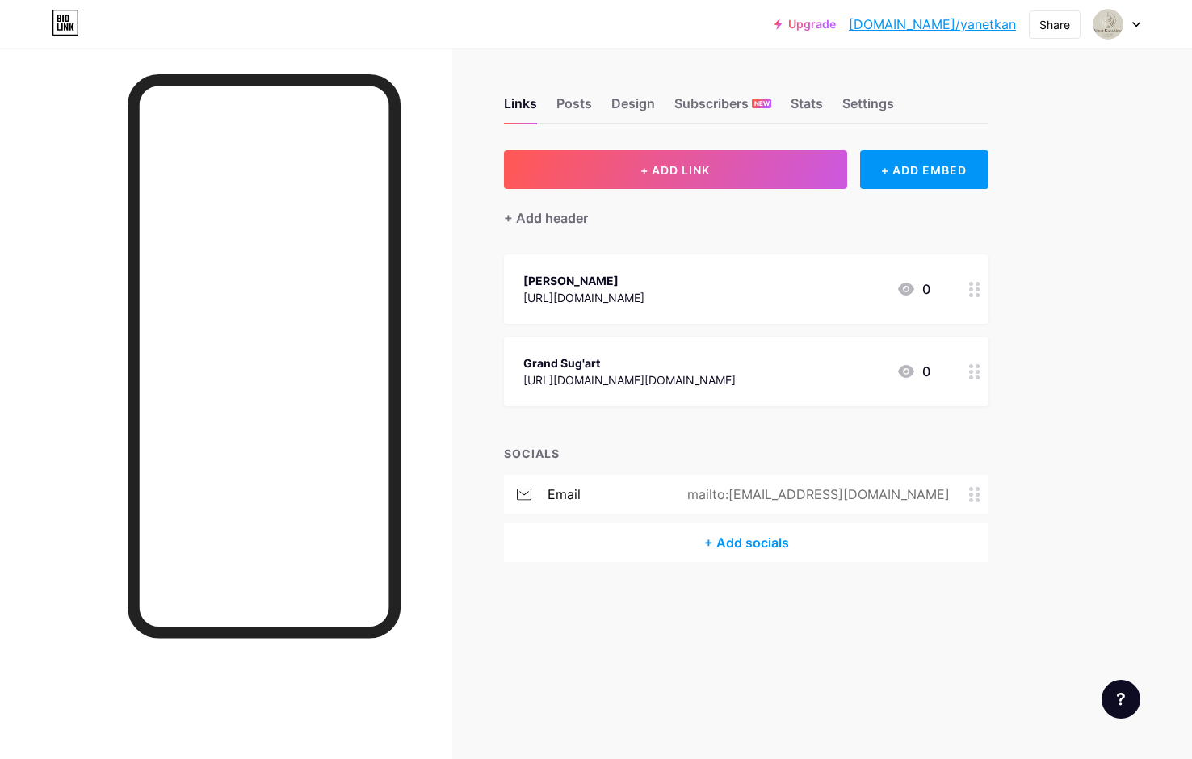
click at [740, 170] on button "+ ADD LINK" at bounding box center [675, 169] width 343 height 39
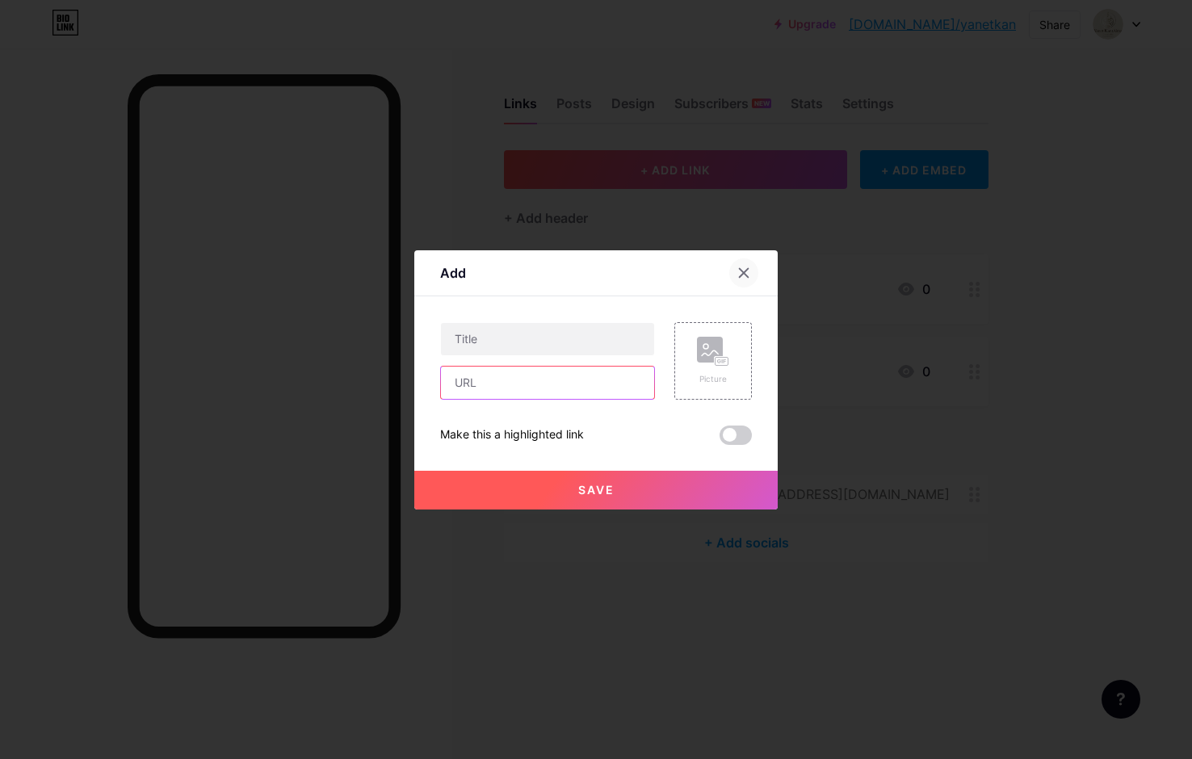
drag, startPoint x: 509, startPoint y: 388, endPoint x: 736, endPoint y: 274, distance: 253.8
click at [736, 274] on div "Add Content YouTube Play YouTube video without leaving your page. ADD Vimeo Pla…" at bounding box center [595, 379] width 363 height 259
click at [738, 281] on div at bounding box center [743, 272] width 29 height 29
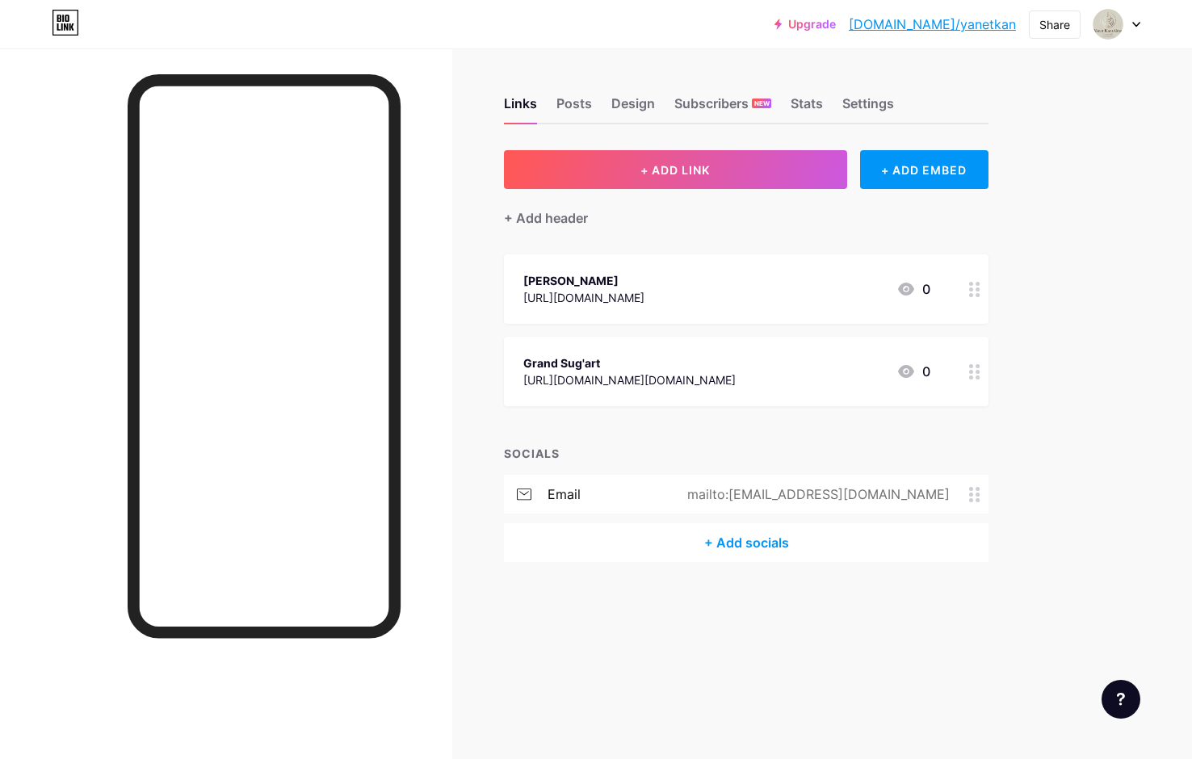
click at [756, 534] on div "+ Add socials" at bounding box center [746, 542] width 484 height 39
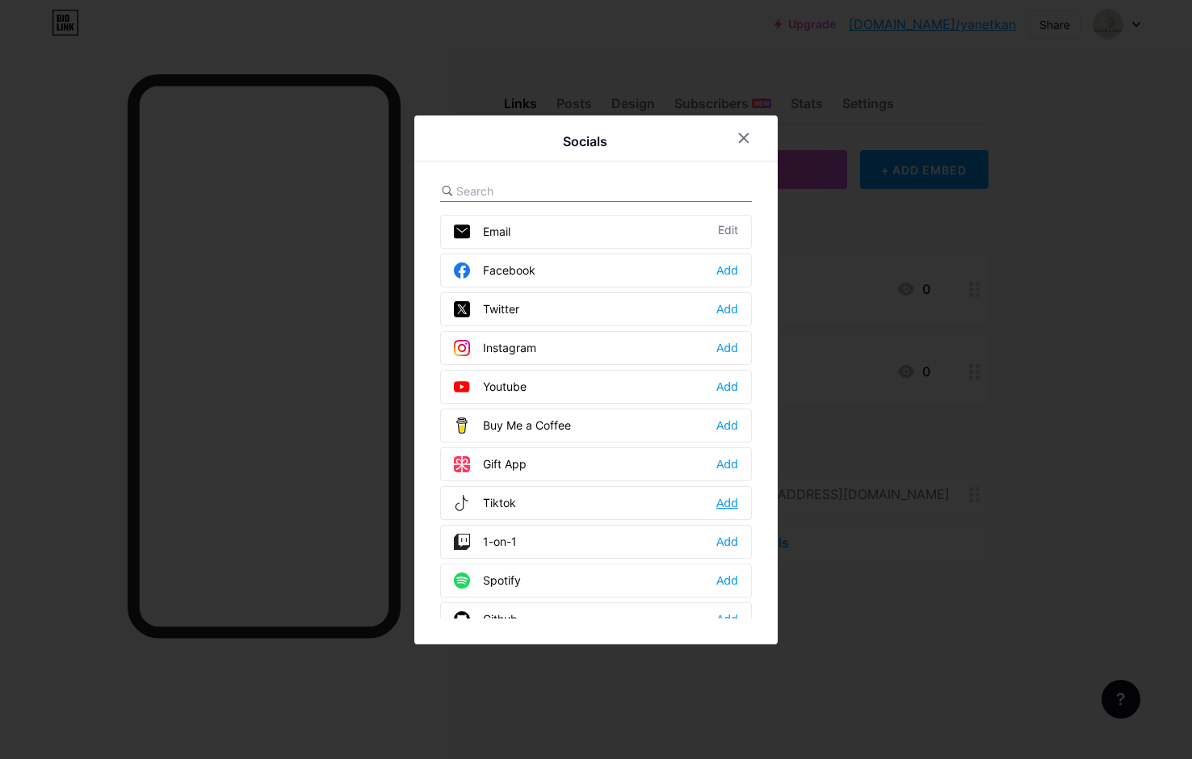
click at [716, 505] on div "Add" at bounding box center [727, 503] width 22 height 16
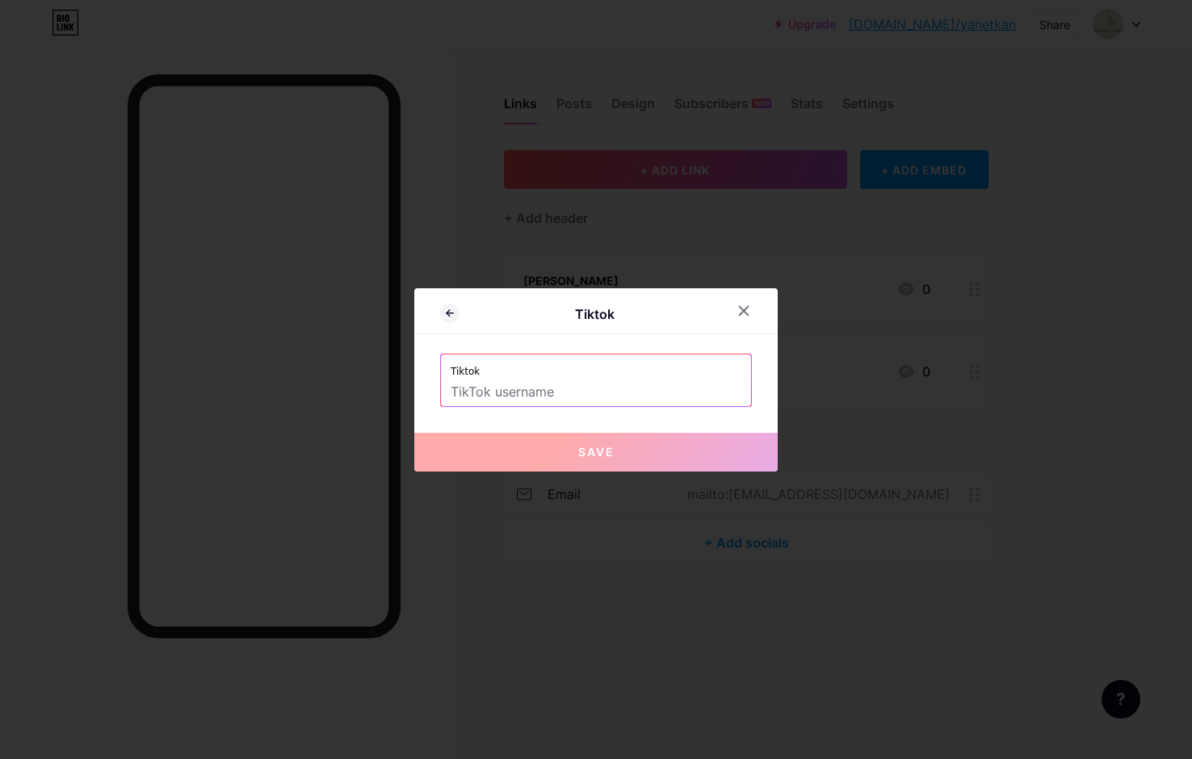
click at [529, 392] on input "text" at bounding box center [595, 392] width 291 height 27
click at [737, 305] on icon at bounding box center [743, 310] width 13 height 13
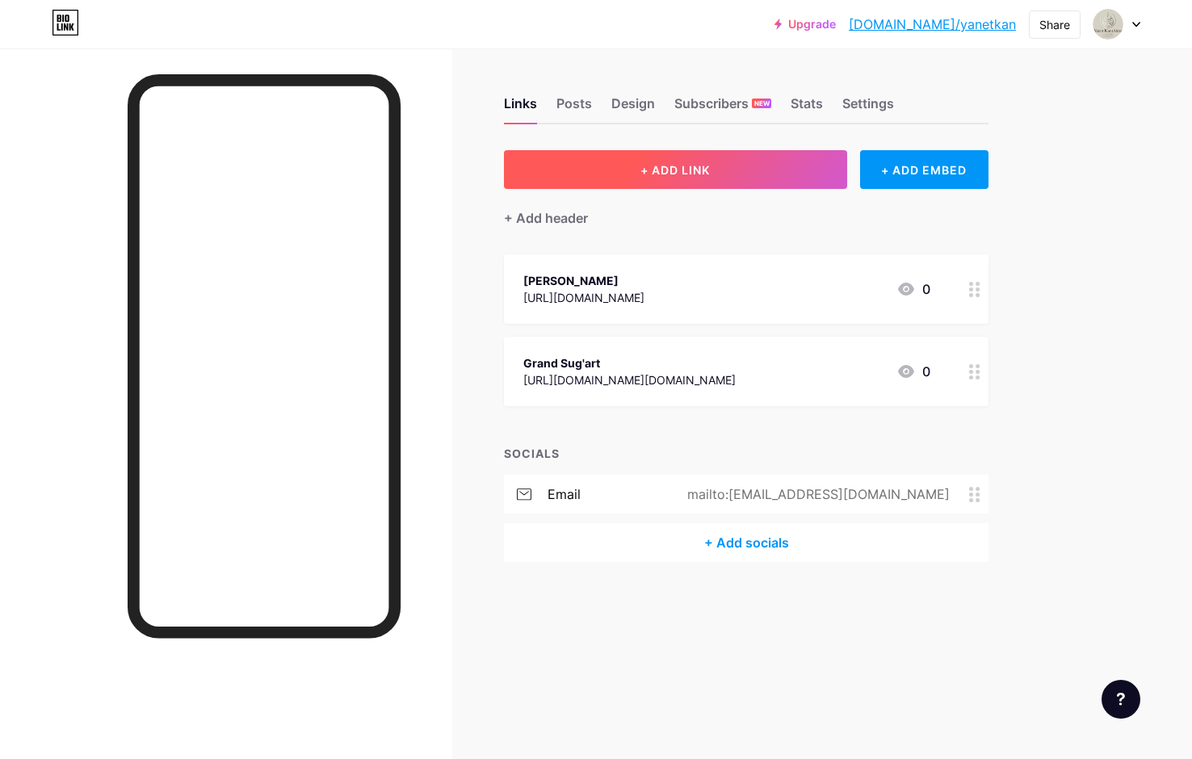
click at [689, 166] on span "+ ADD LINK" at bounding box center [674, 170] width 69 height 14
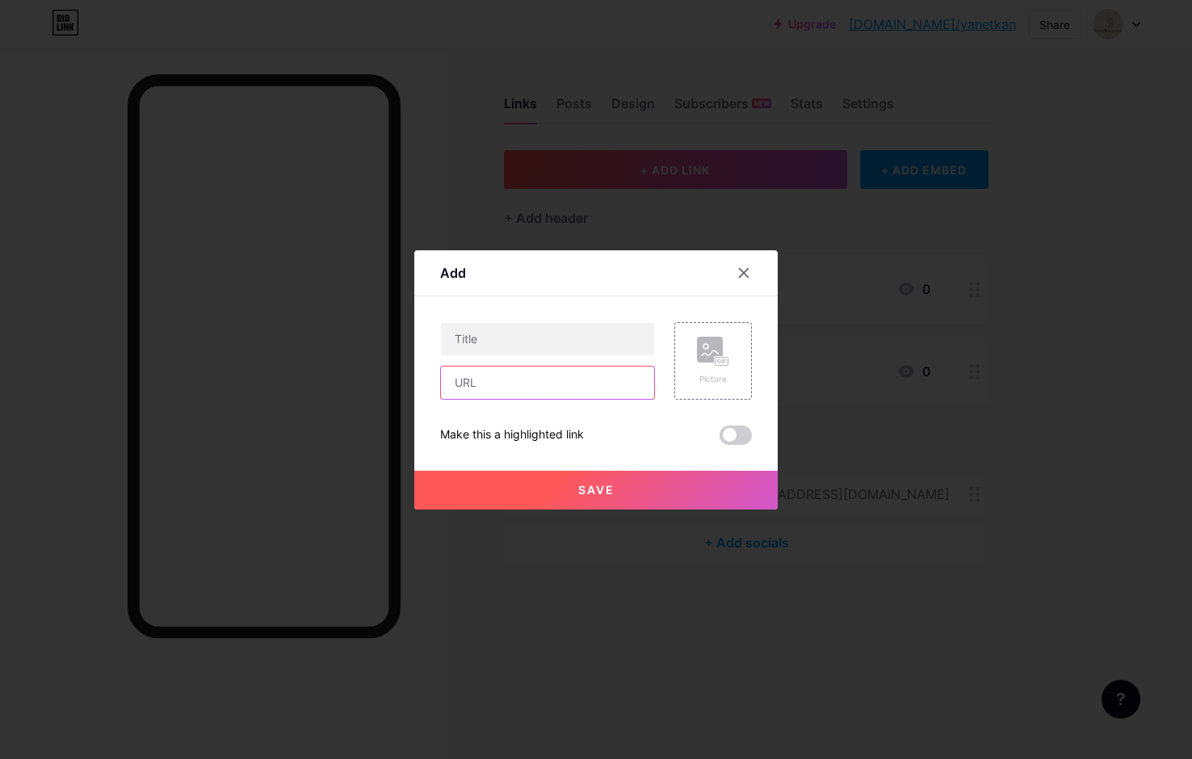
paste input "[URL][DOMAIN_NAME]"
type input "[URL][DOMAIN_NAME]"
click at [534, 339] on input "text" at bounding box center [547, 339] width 213 height 32
click at [454, 341] on input "Yanet_kantalma_grand_art" at bounding box center [547, 339] width 213 height 32
type input "yanet_kantalma_grand_art"
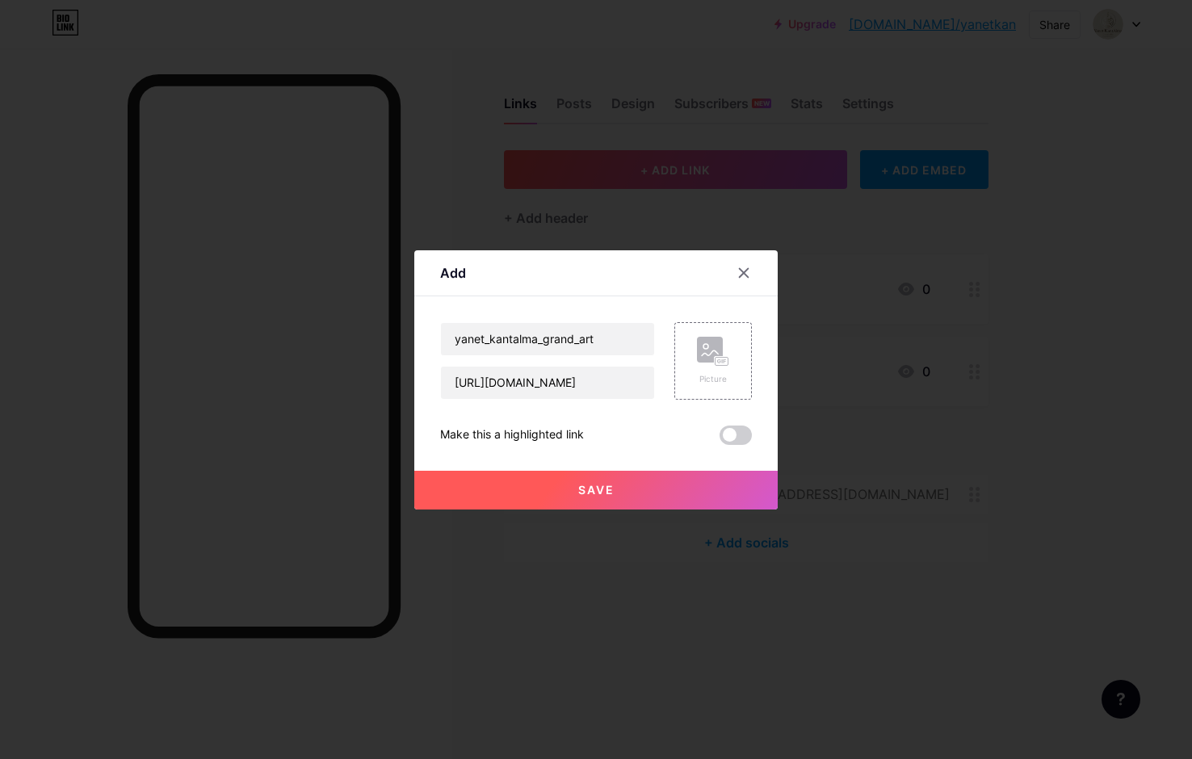
click at [594, 485] on span "Save" at bounding box center [596, 490] width 36 height 14
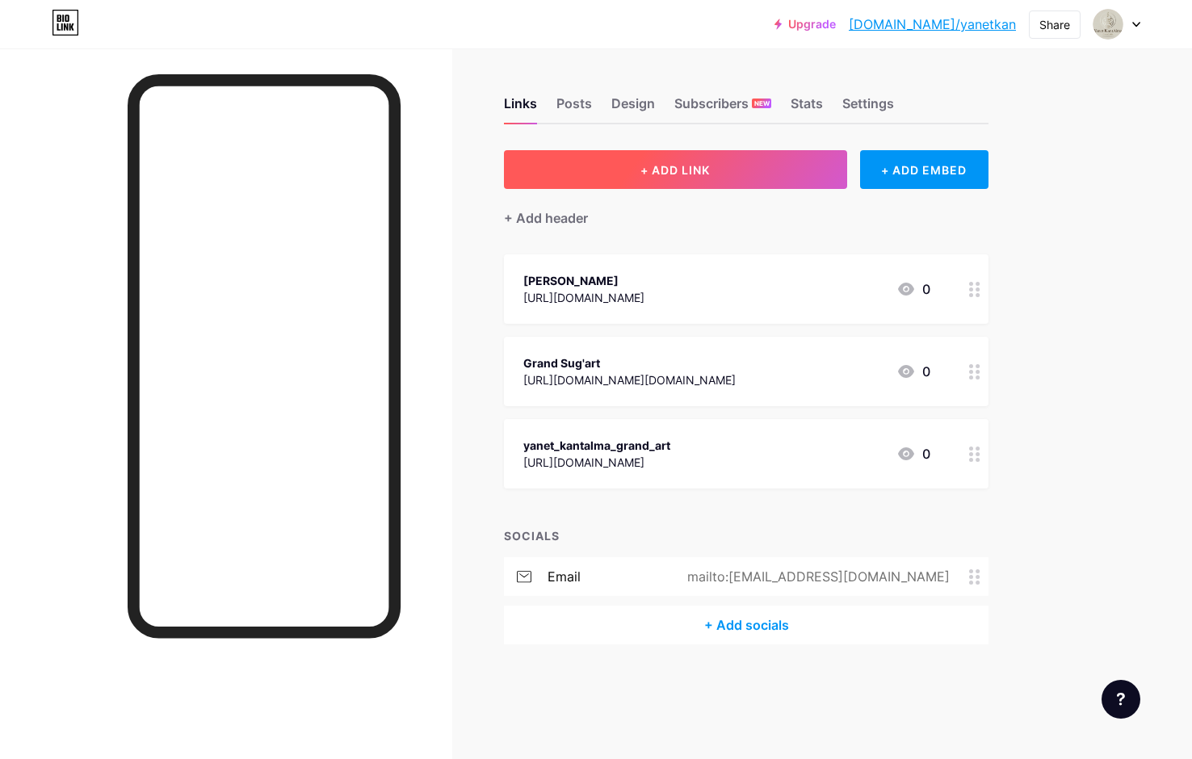
click at [665, 167] on span "+ ADD LINK" at bounding box center [674, 170] width 69 height 14
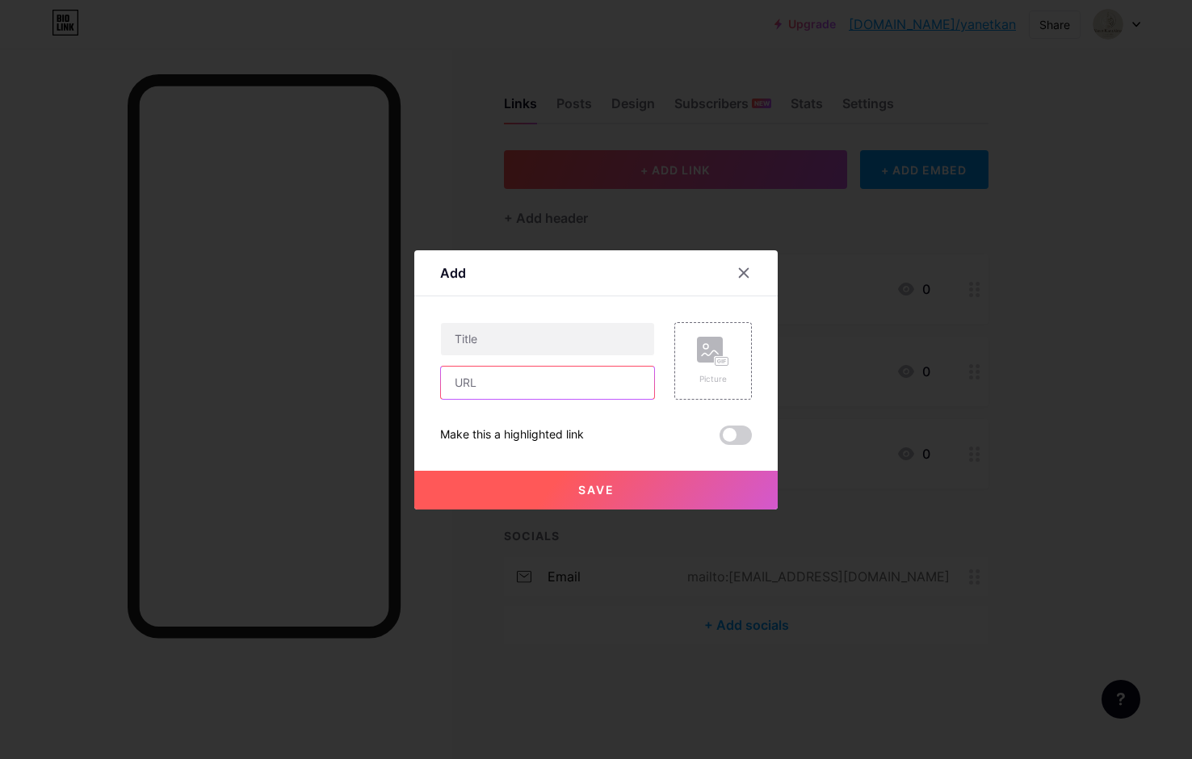
paste input "[URL][DOMAIN_NAME]"
type input "[URL][DOMAIN_NAME]"
click at [538, 348] on input "text" at bounding box center [547, 339] width 213 height 32
click at [479, 337] on input "YanetKantAlma | Grand Arts" at bounding box center [547, 339] width 213 height 32
type input "[PERSON_NAME] | Grand Arts"
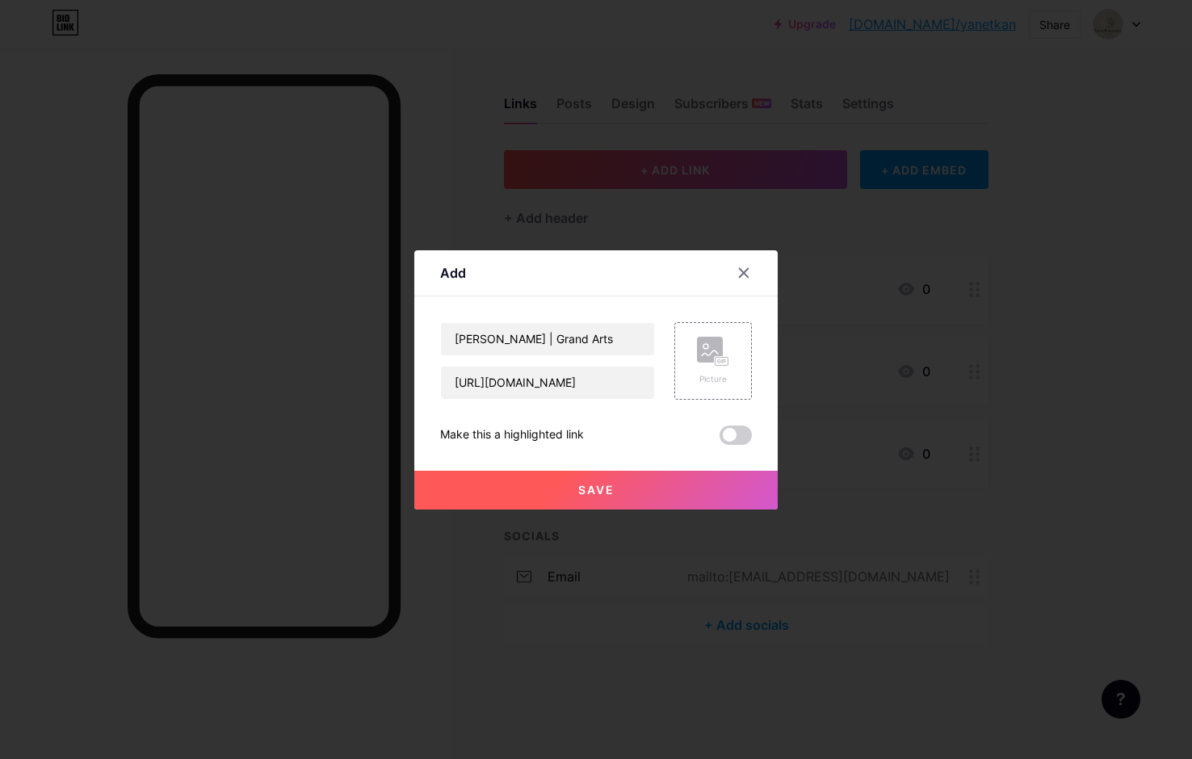
click at [618, 496] on button "Save" at bounding box center [595, 490] width 363 height 39
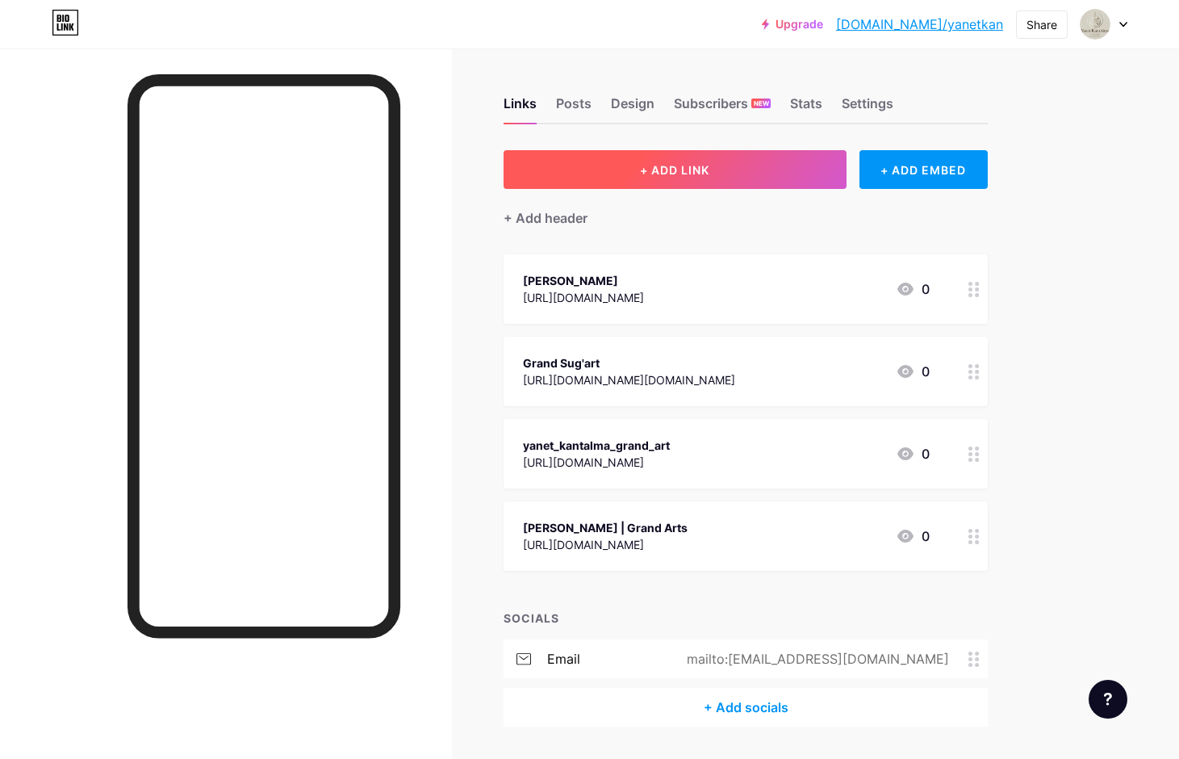
click at [689, 165] on span "+ ADD LINK" at bounding box center [674, 170] width 69 height 14
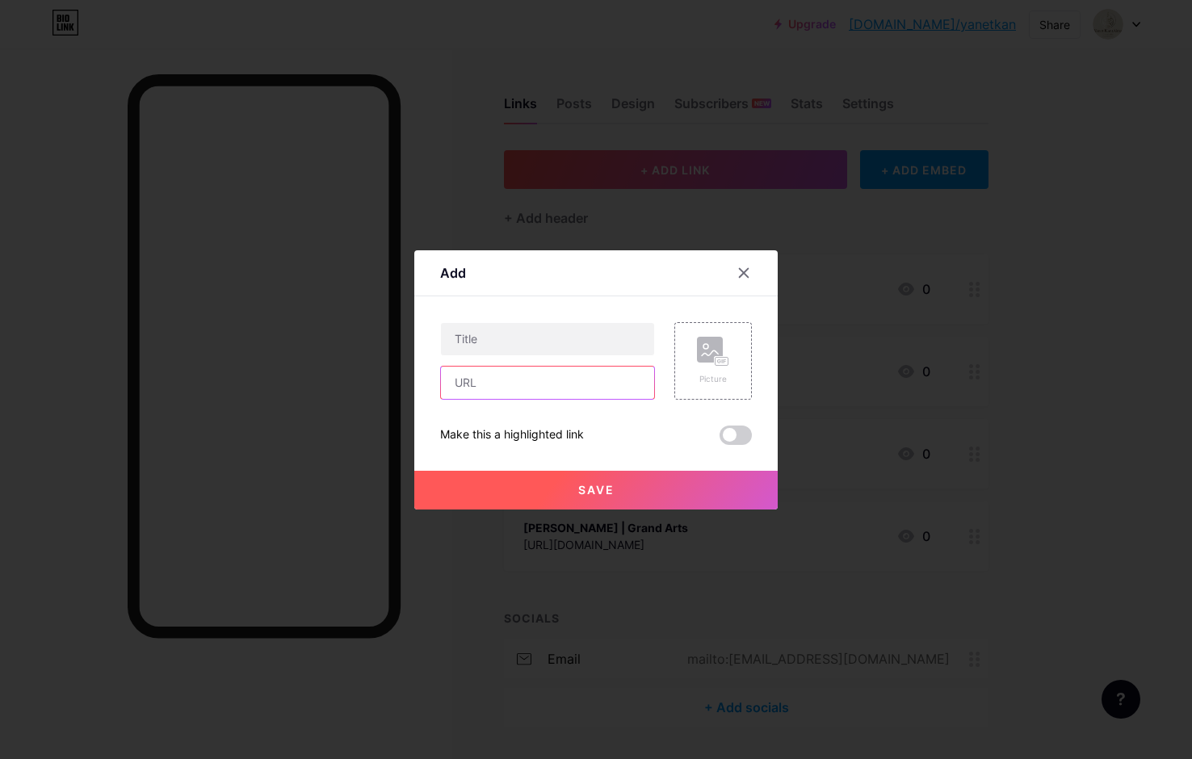
paste input "[URL][DOMAIN_NAME]"
type input "[URL][DOMAIN_NAME]"
click at [523, 338] on input "text" at bounding box center [547, 339] width 213 height 32
type input "[PERSON_NAME]"
click at [595, 496] on button "Save" at bounding box center [595, 490] width 363 height 39
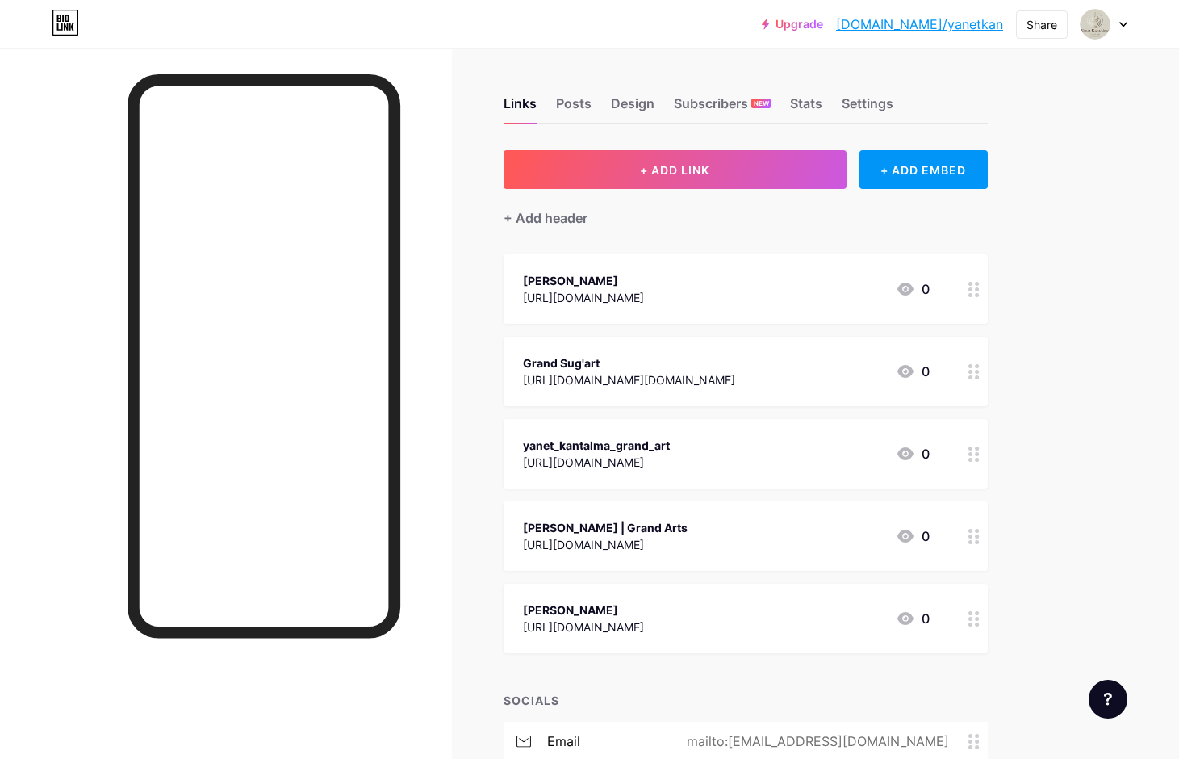
click at [696, 165] on span "+ ADD LINK" at bounding box center [674, 170] width 69 height 14
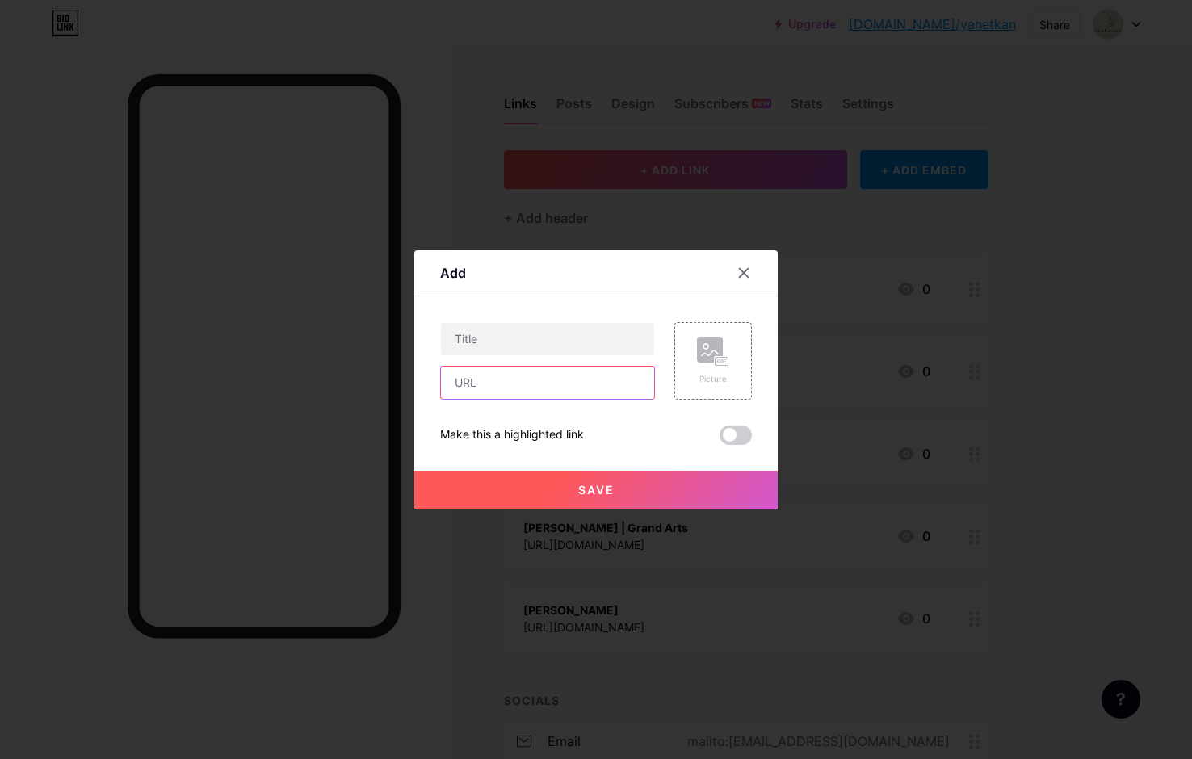
paste input "[URL][DOMAIN_NAME]"
type input "[URL][DOMAIN_NAME]"
click at [548, 338] on input "text" at bounding box center [547, 339] width 213 height 32
type input "Grand Sug'art by [PERSON_NAME]"
click at [580, 487] on span "Save" at bounding box center [596, 490] width 36 height 14
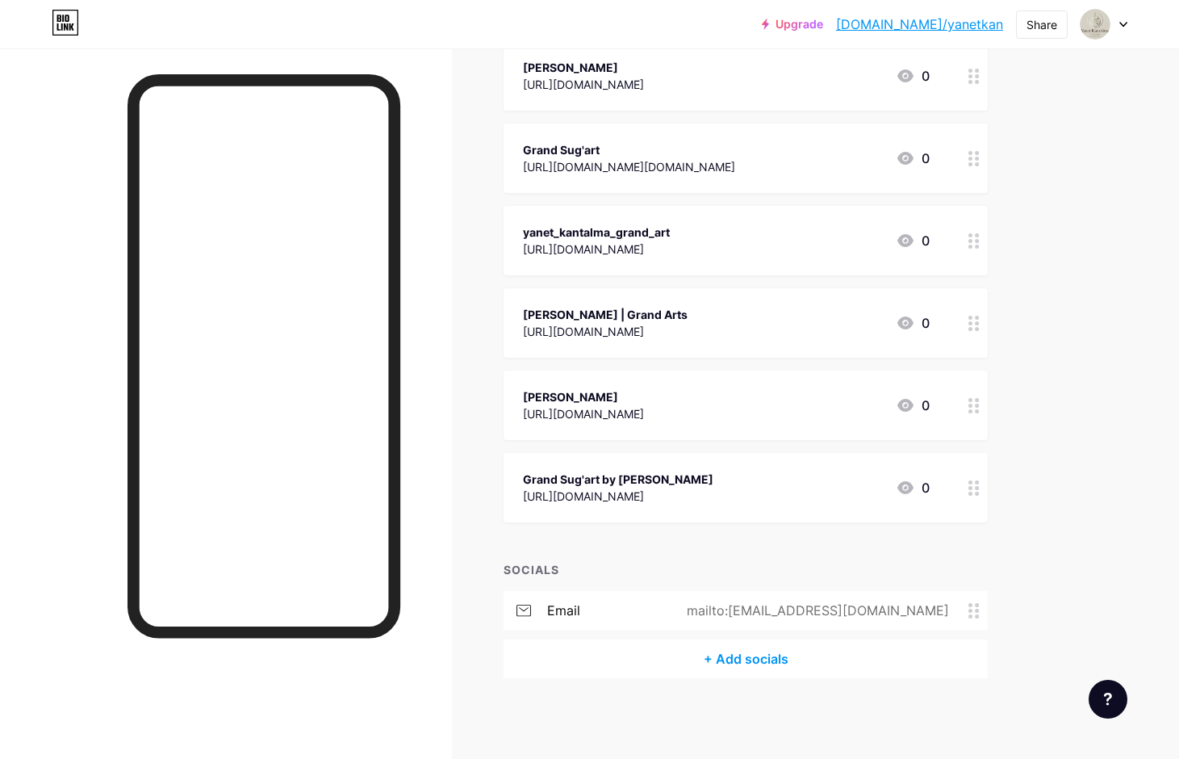
scroll to position [212, 0]
click at [1122, 26] on icon at bounding box center [1124, 25] width 8 height 6
click at [1065, 284] on div "Upgrade [DOMAIN_NAME]/yanetk... [DOMAIN_NAME]/yanetkan Share Switch accounts [P…" at bounding box center [589, 274] width 1179 height 972
click at [1044, 27] on div "Share" at bounding box center [1042, 24] width 31 height 17
click at [890, 82] on div "Copy link" at bounding box center [908, 82] width 60 height 19
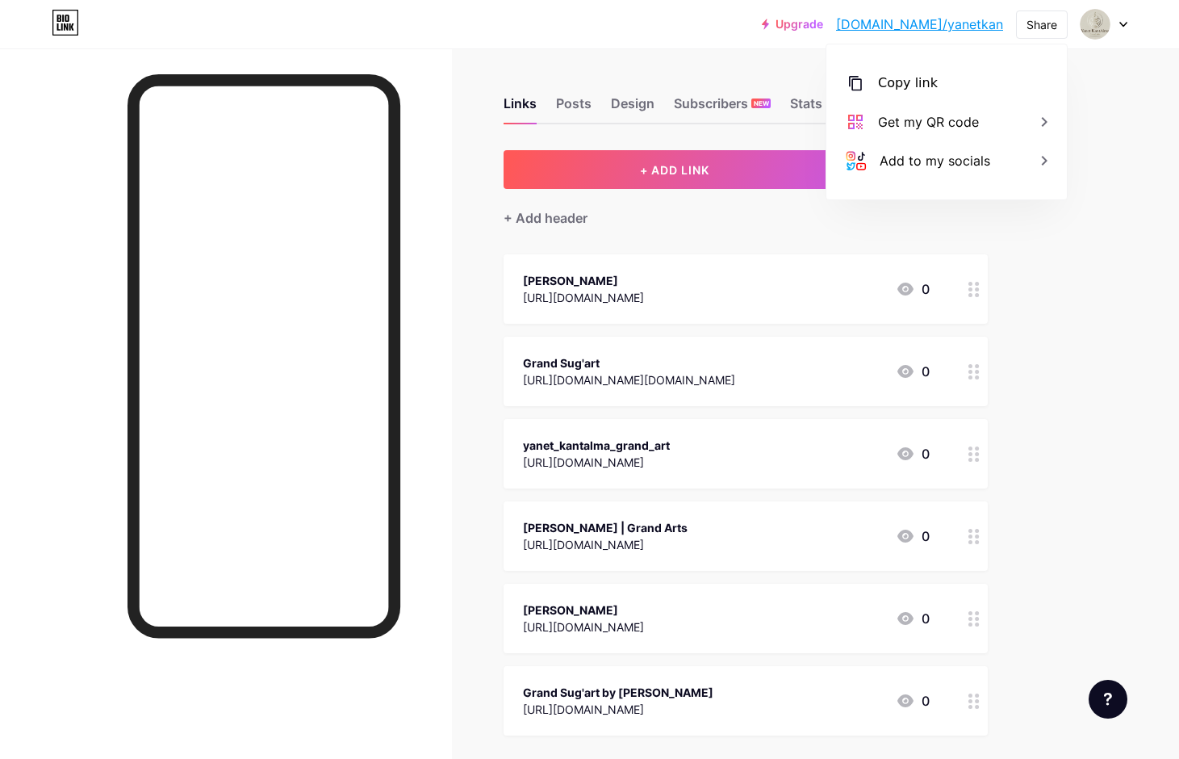
scroll to position [0, 0]
click at [733, 79] on div "Links Posts Design Subscribers NEW Stats Settings" at bounding box center [746, 96] width 484 height 57
